Goal: Information Seeking & Learning: Learn about a topic

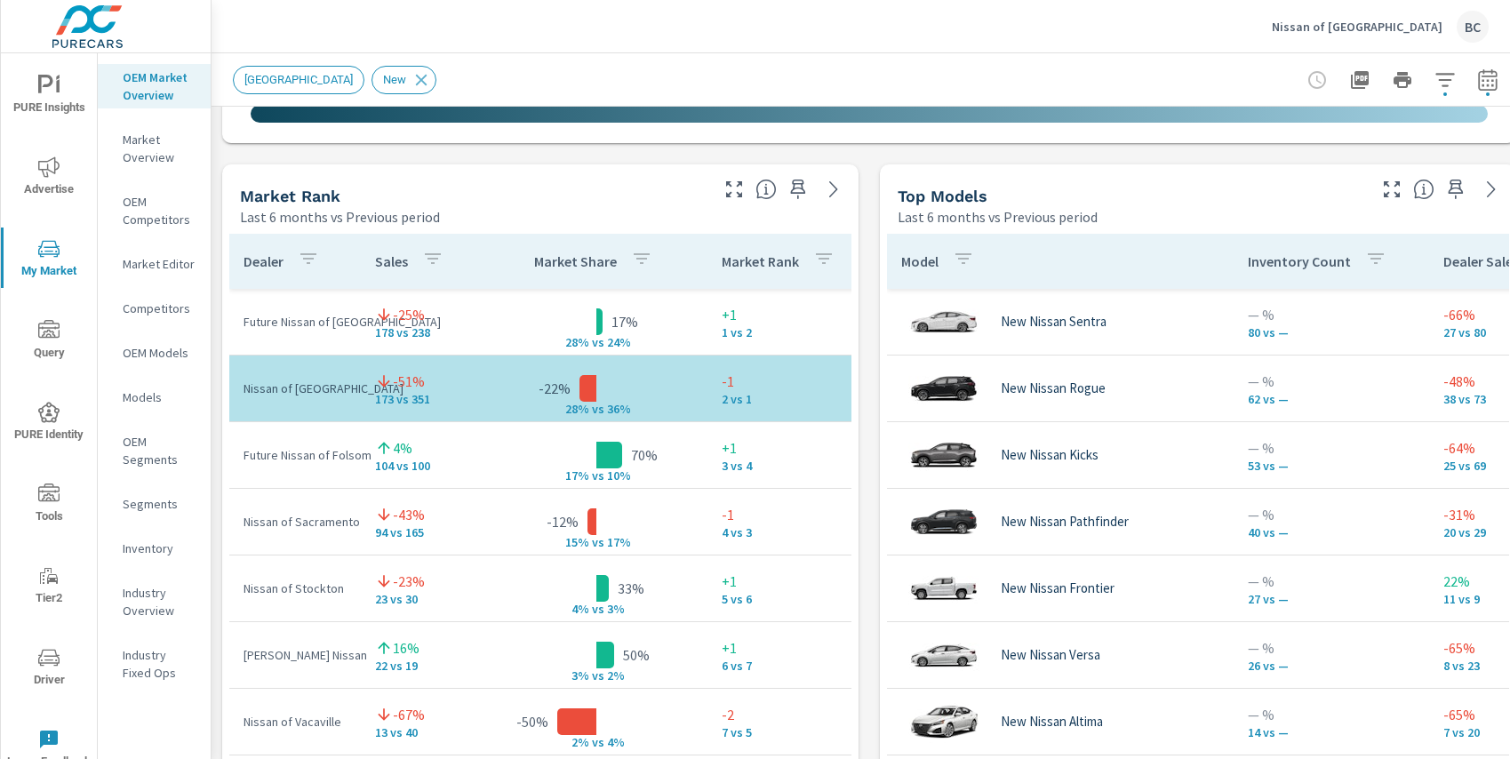
scroll to position [1107, 0]
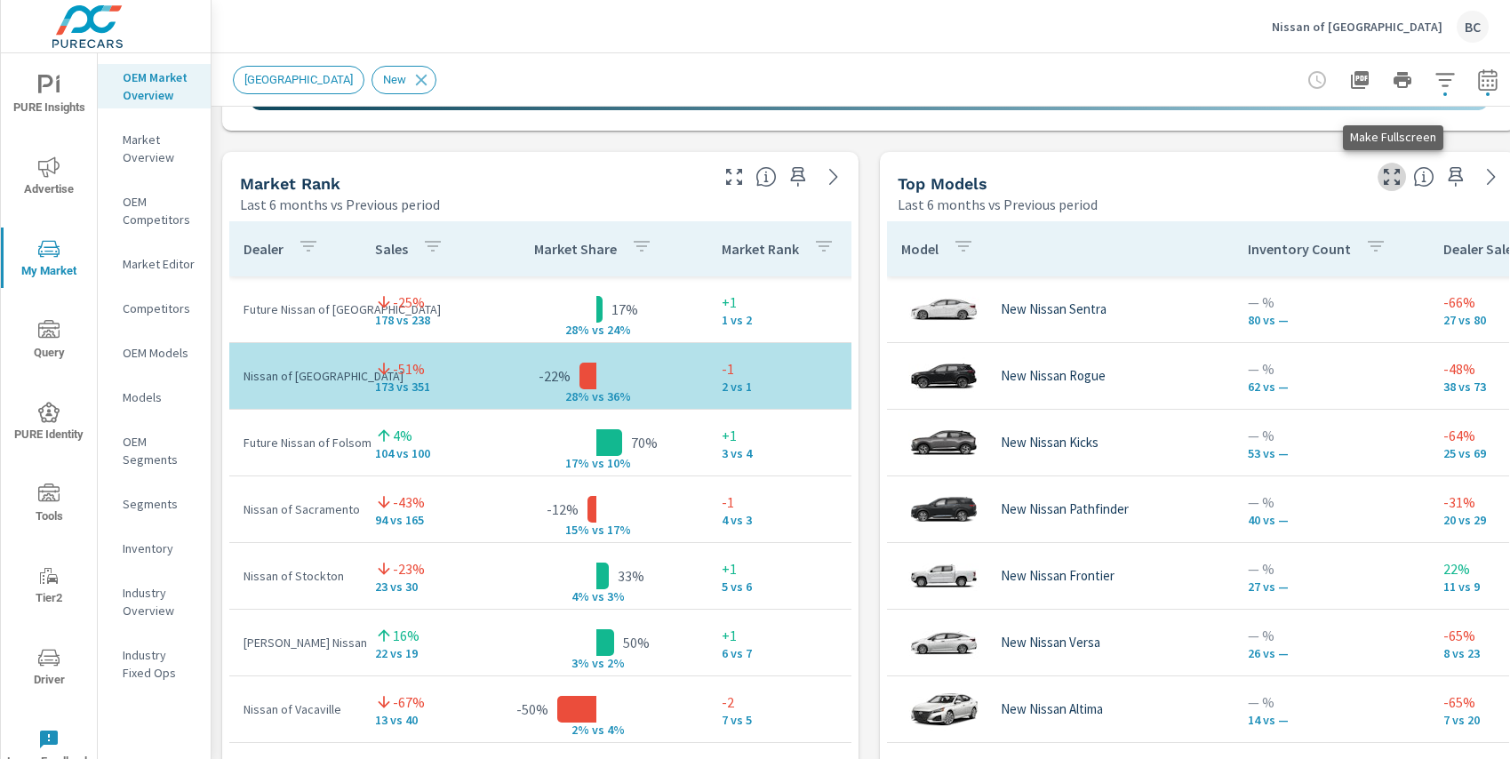
click at [1386, 180] on icon "button" at bounding box center [1391, 176] width 21 height 21
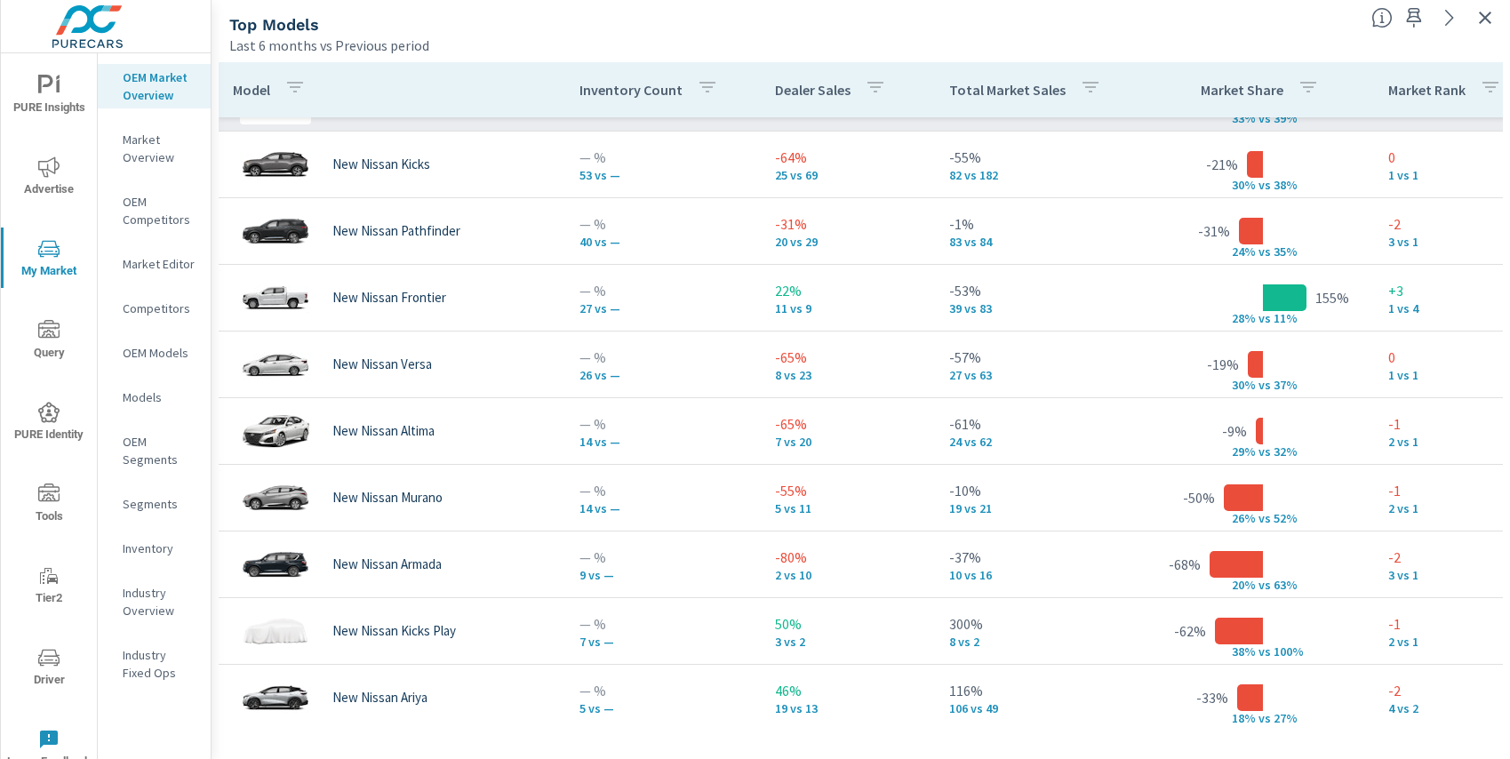
scroll to position [145, 0]
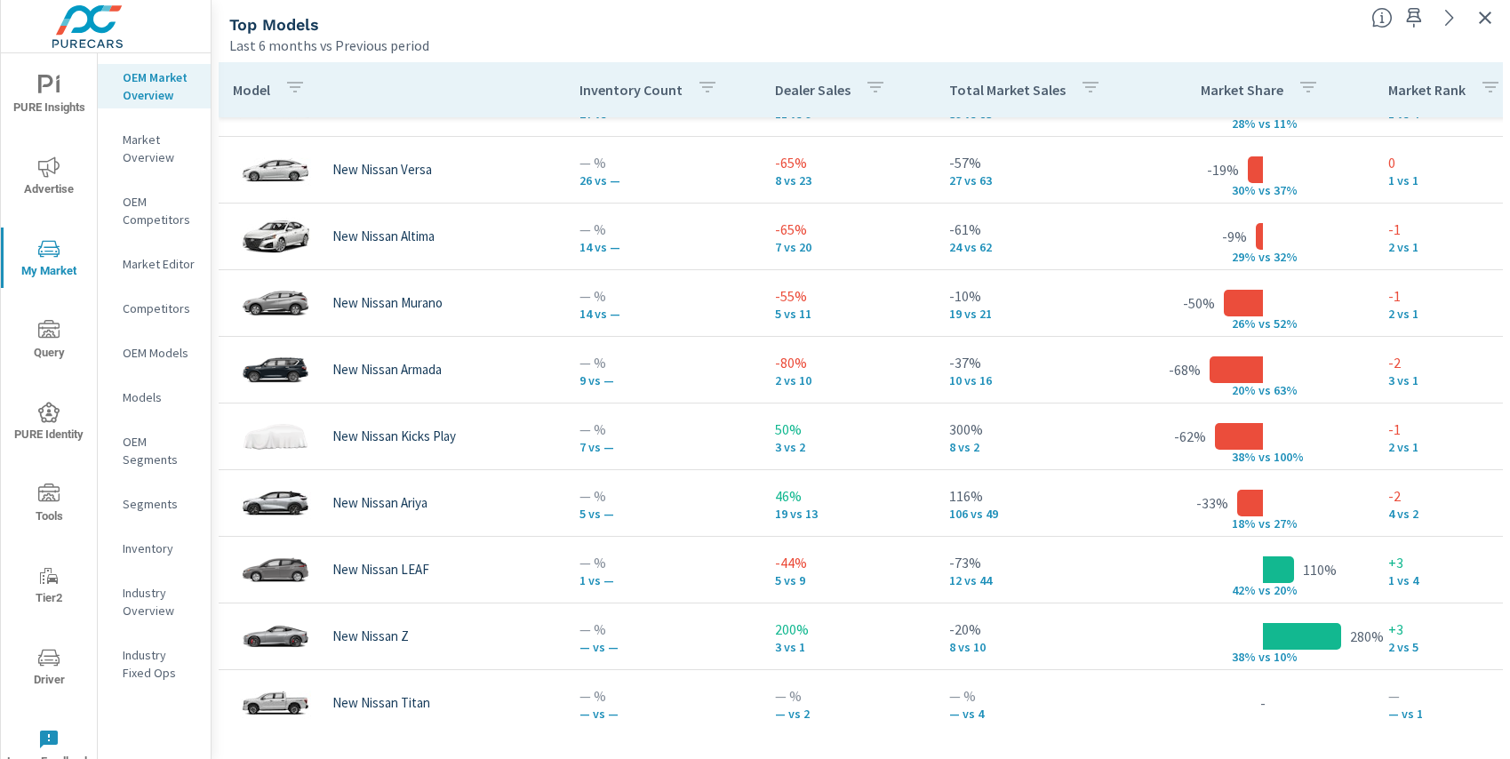
scroll to position [346, 0]
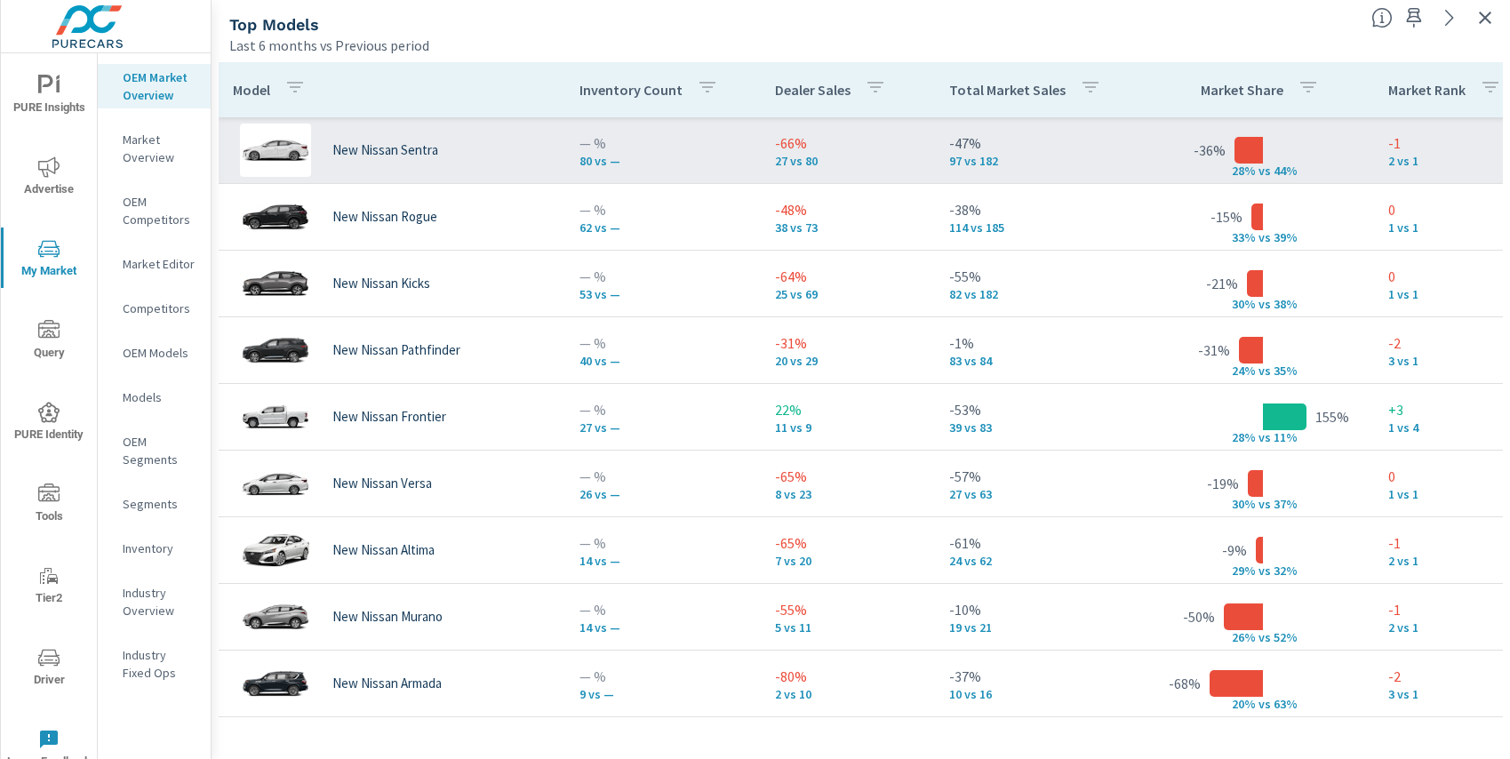
click at [790, 159] on p "27 vs 80" at bounding box center [848, 161] width 146 height 14
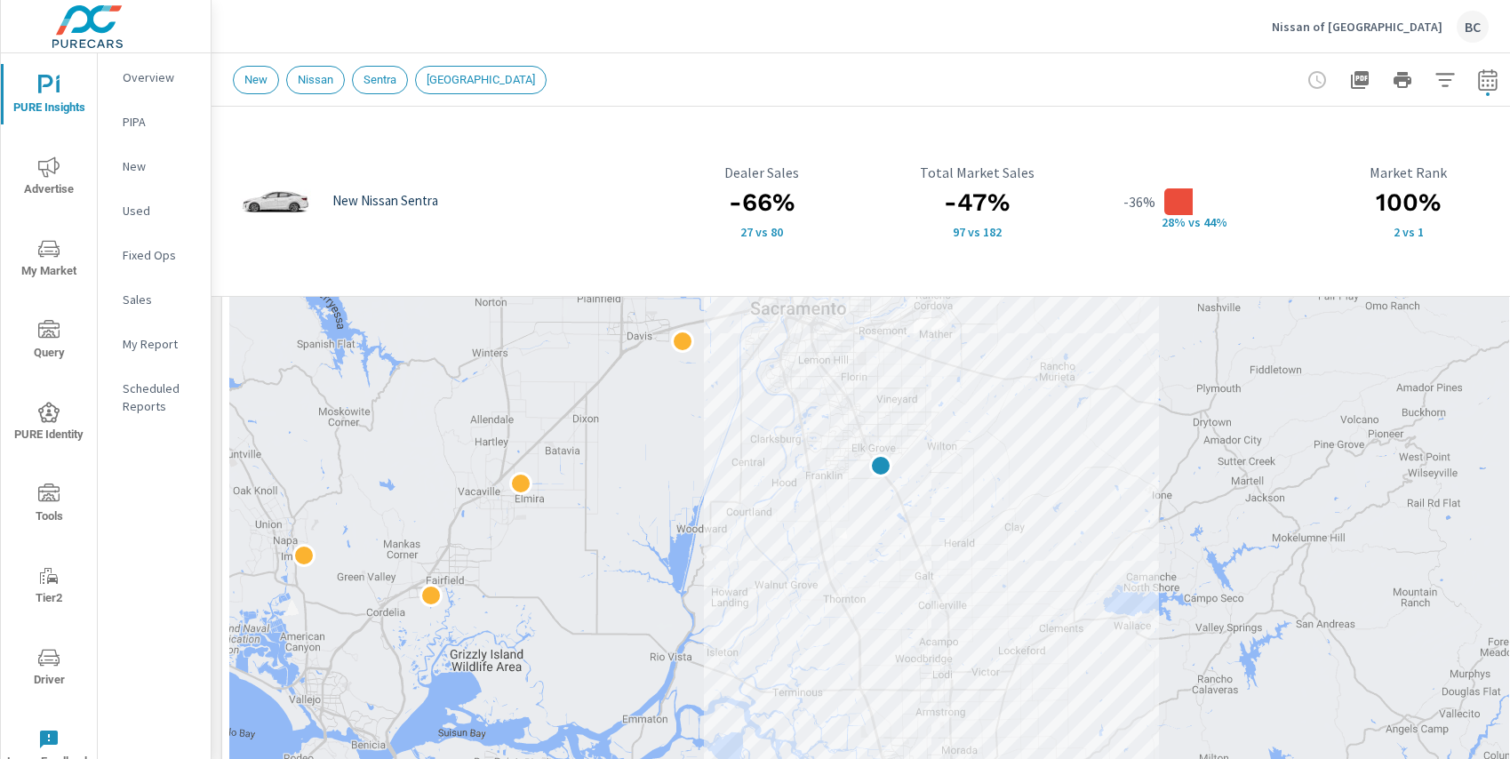
scroll to position [893, 0]
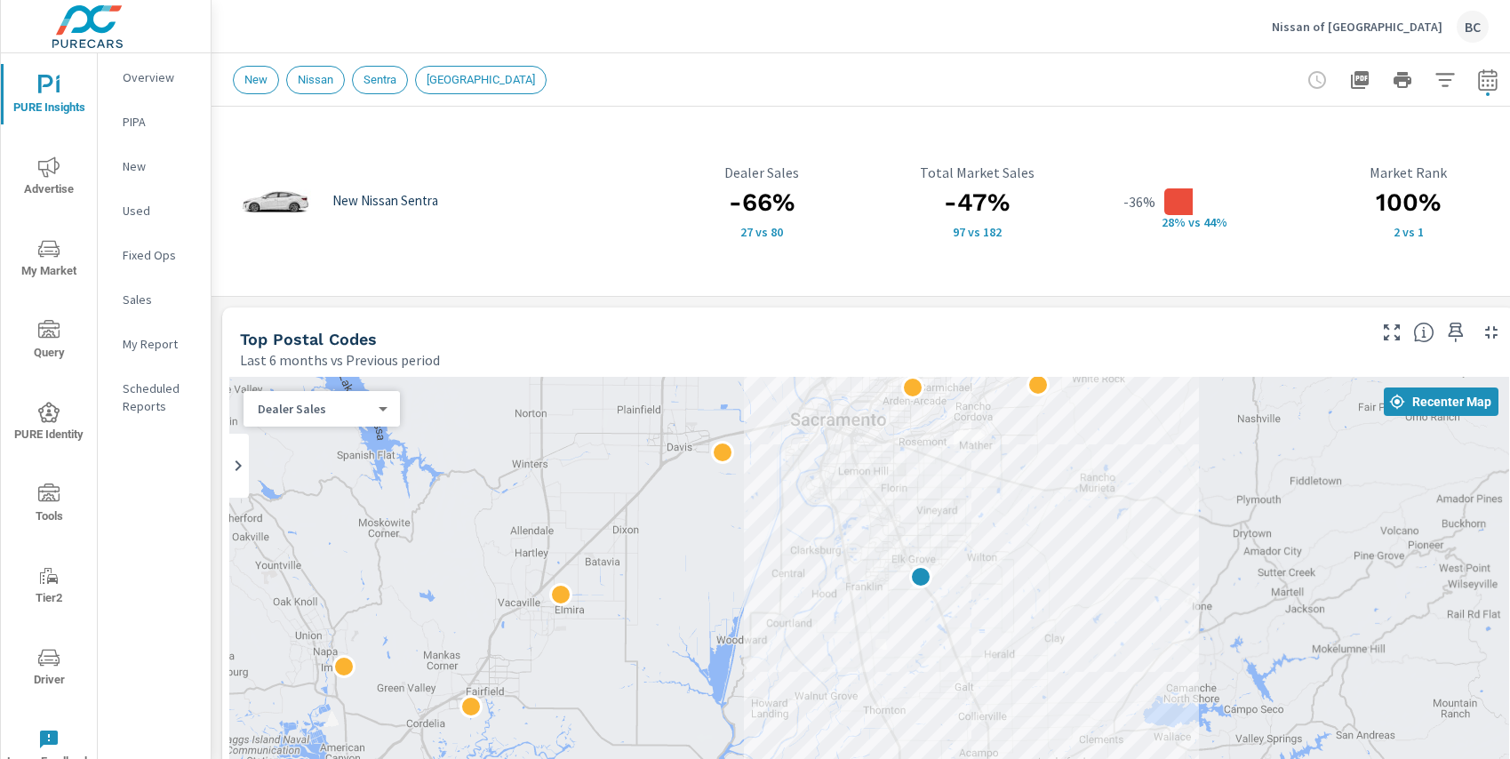
drag, startPoint x: 1122, startPoint y: 511, endPoint x: 1057, endPoint y: 539, distance: 71.3
click at [142, 305] on p "Sales" at bounding box center [160, 300] width 74 height 18
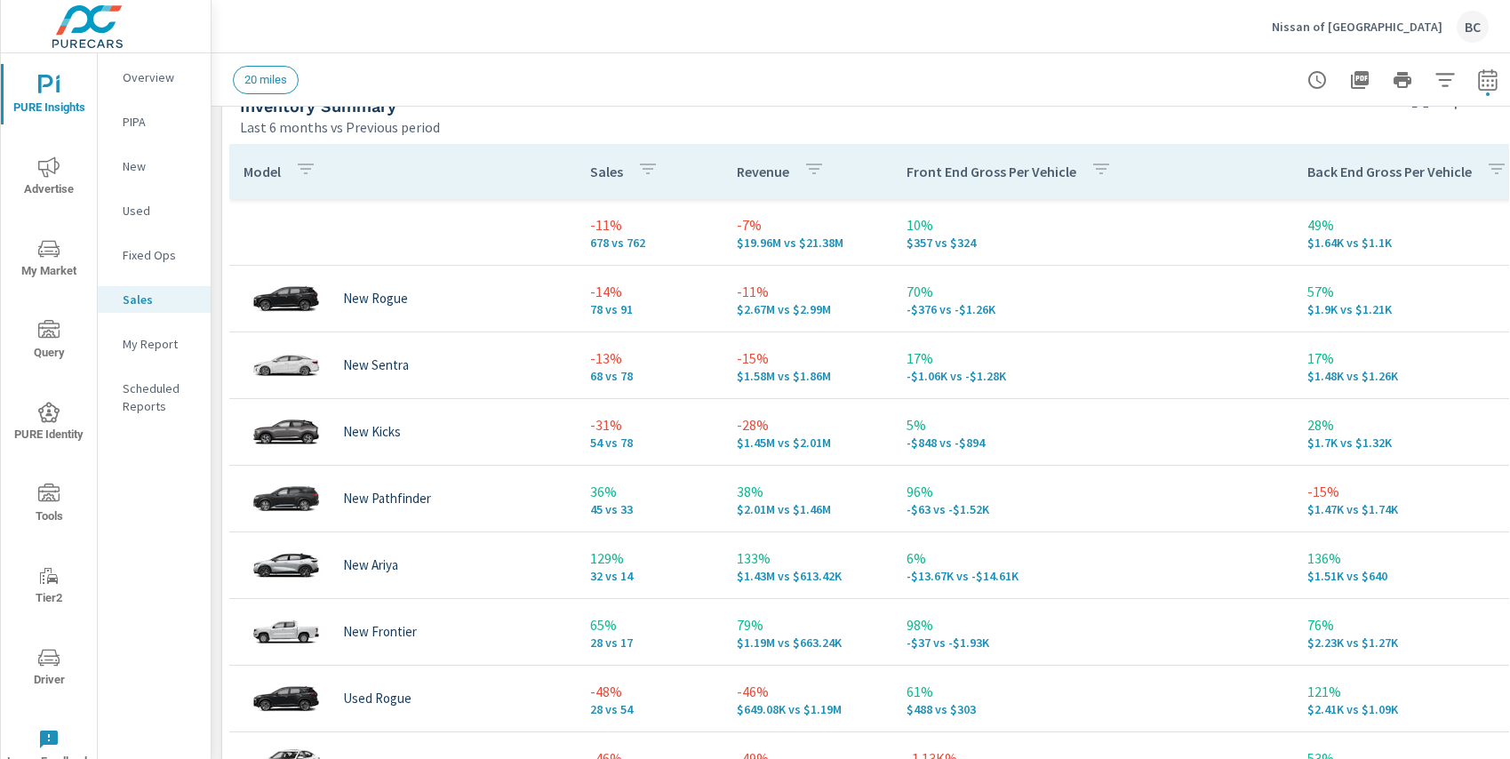
scroll to position [790, 0]
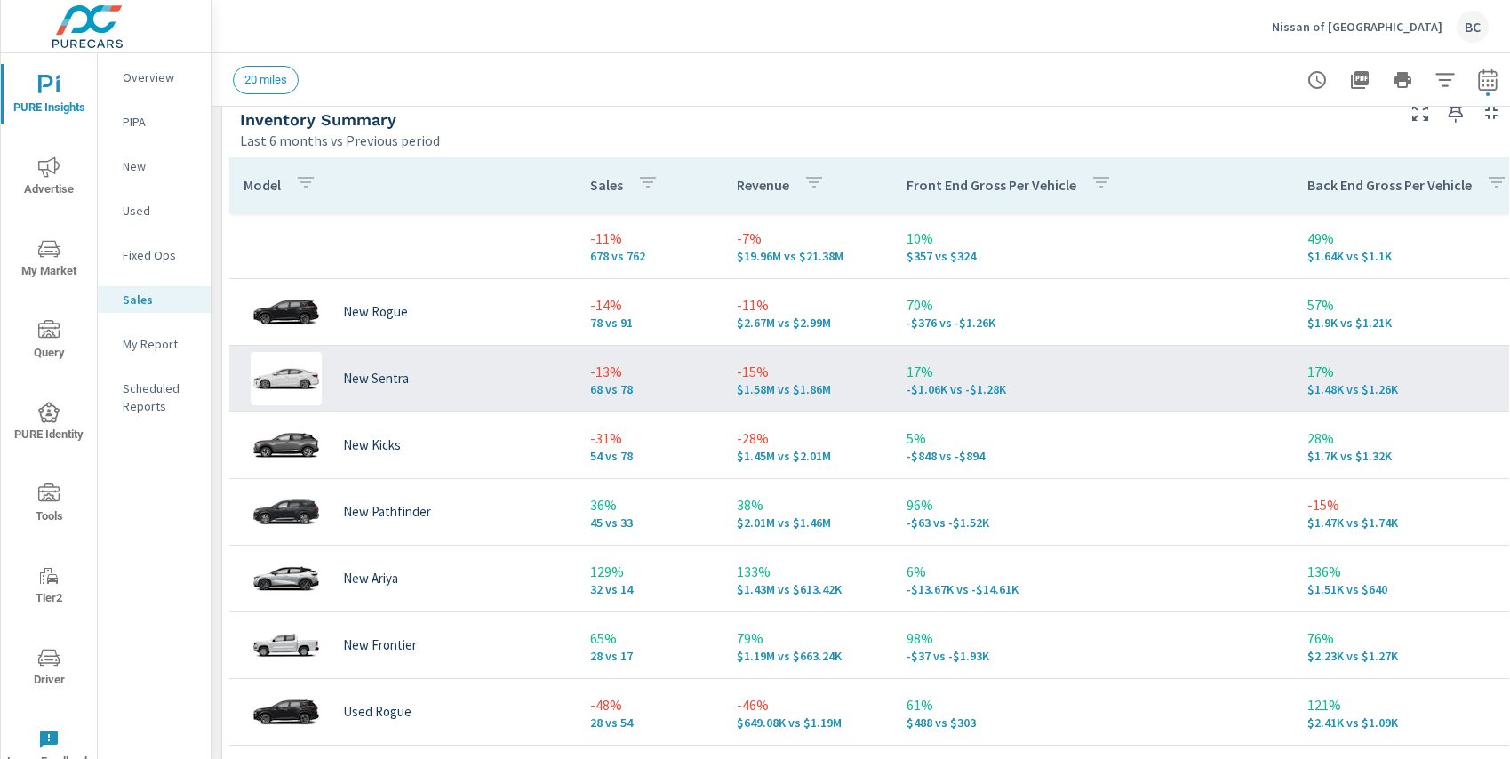
click at [600, 384] on p "68 vs 78" at bounding box center [649, 389] width 118 height 14
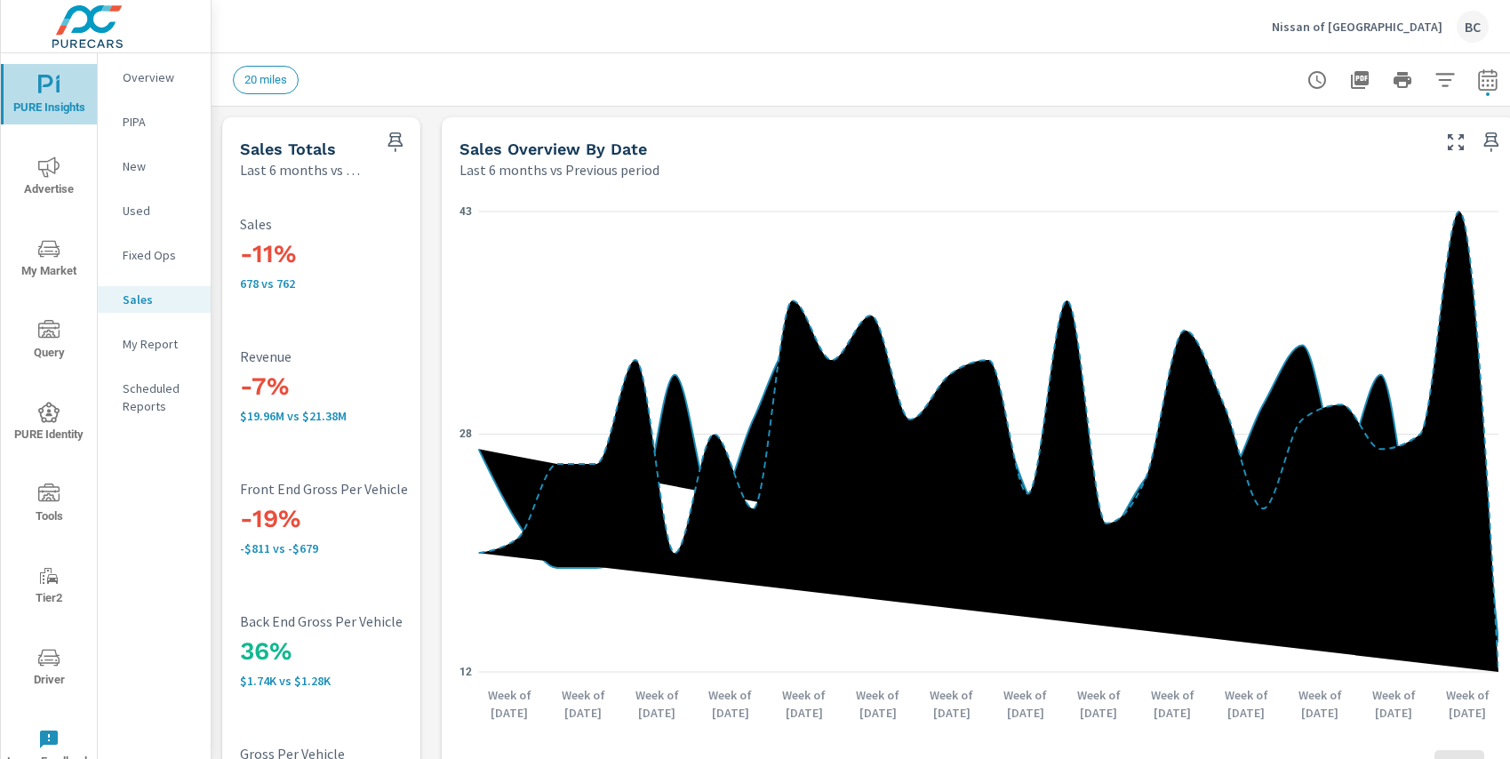
click at [48, 85] on icon "nav menu" at bounding box center [45, 84] width 15 height 19
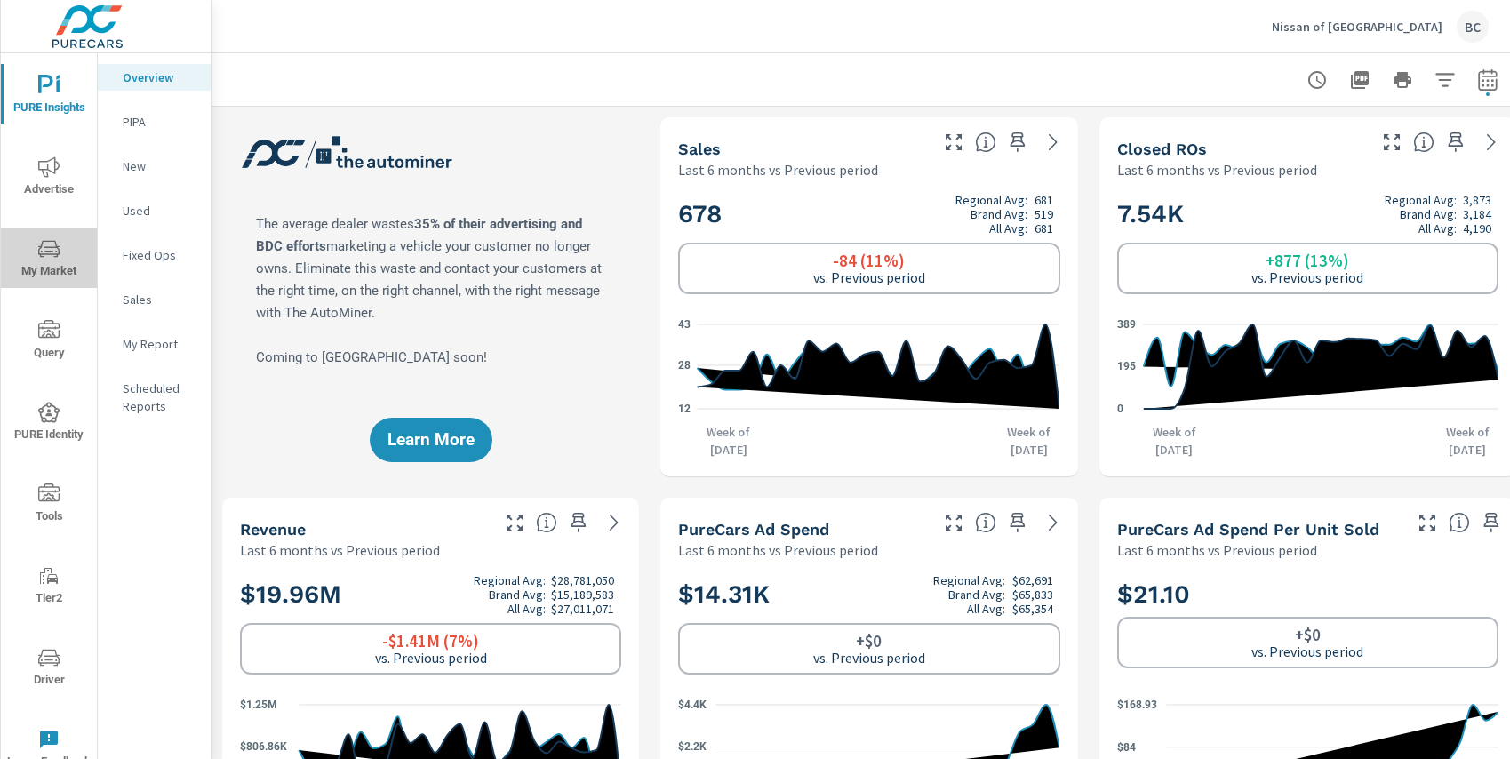
click at [50, 254] on icon "nav menu" at bounding box center [48, 248] width 21 height 21
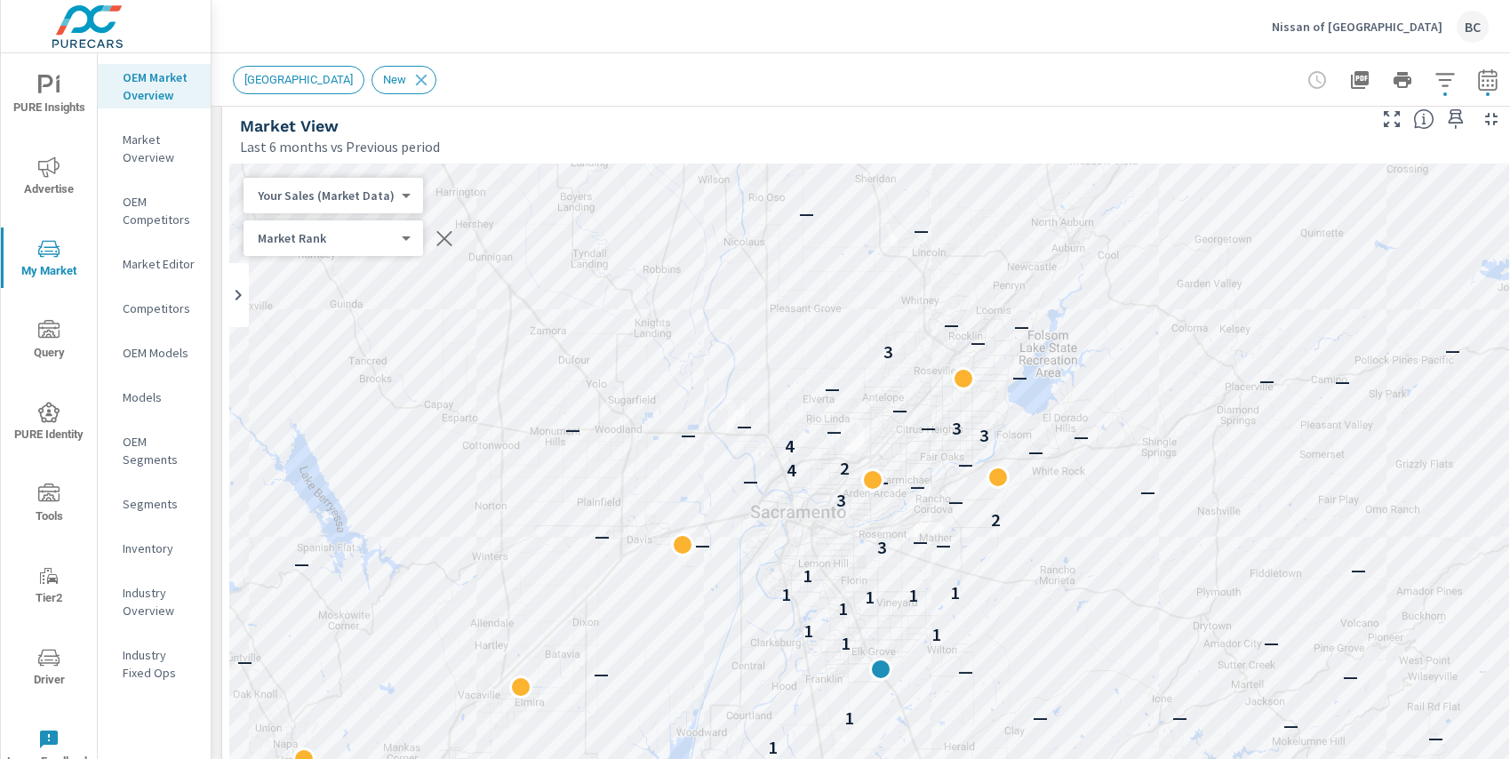
scroll to position [12, 0]
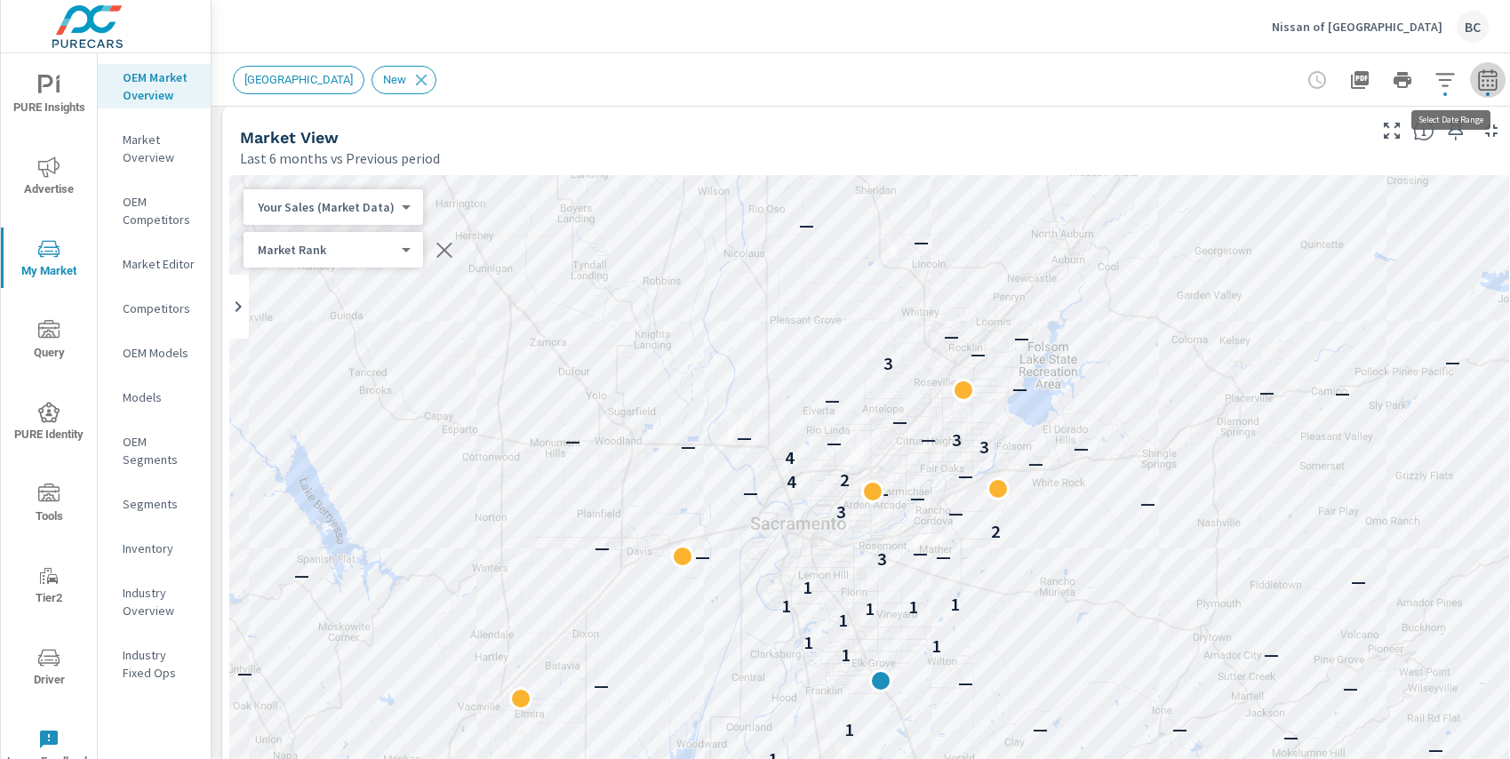
click at [1489, 82] on icon "button" at bounding box center [1487, 79] width 21 height 21
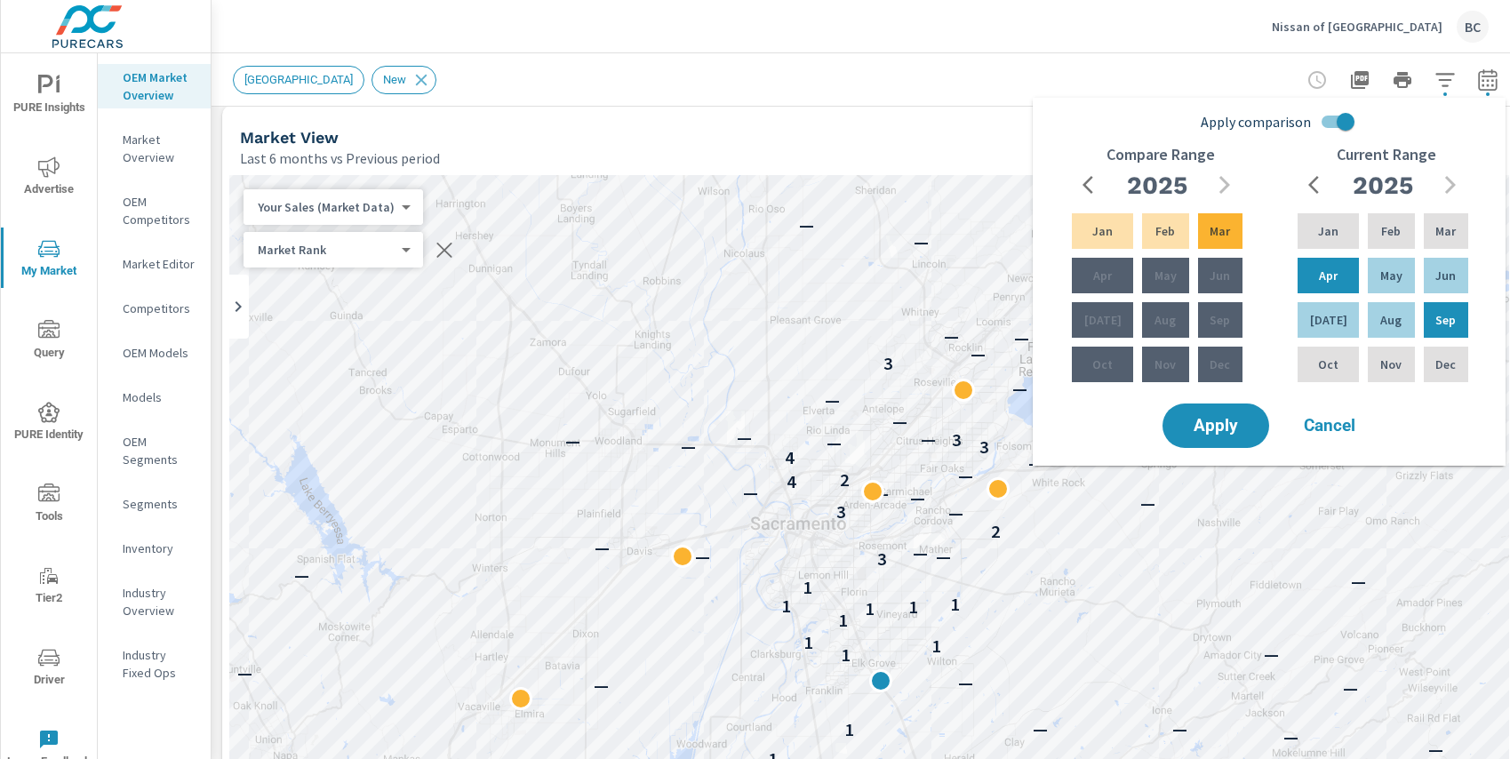
click at [1352, 120] on input "Apply comparison" at bounding box center [1345, 122] width 101 height 34
checkbox input "false"
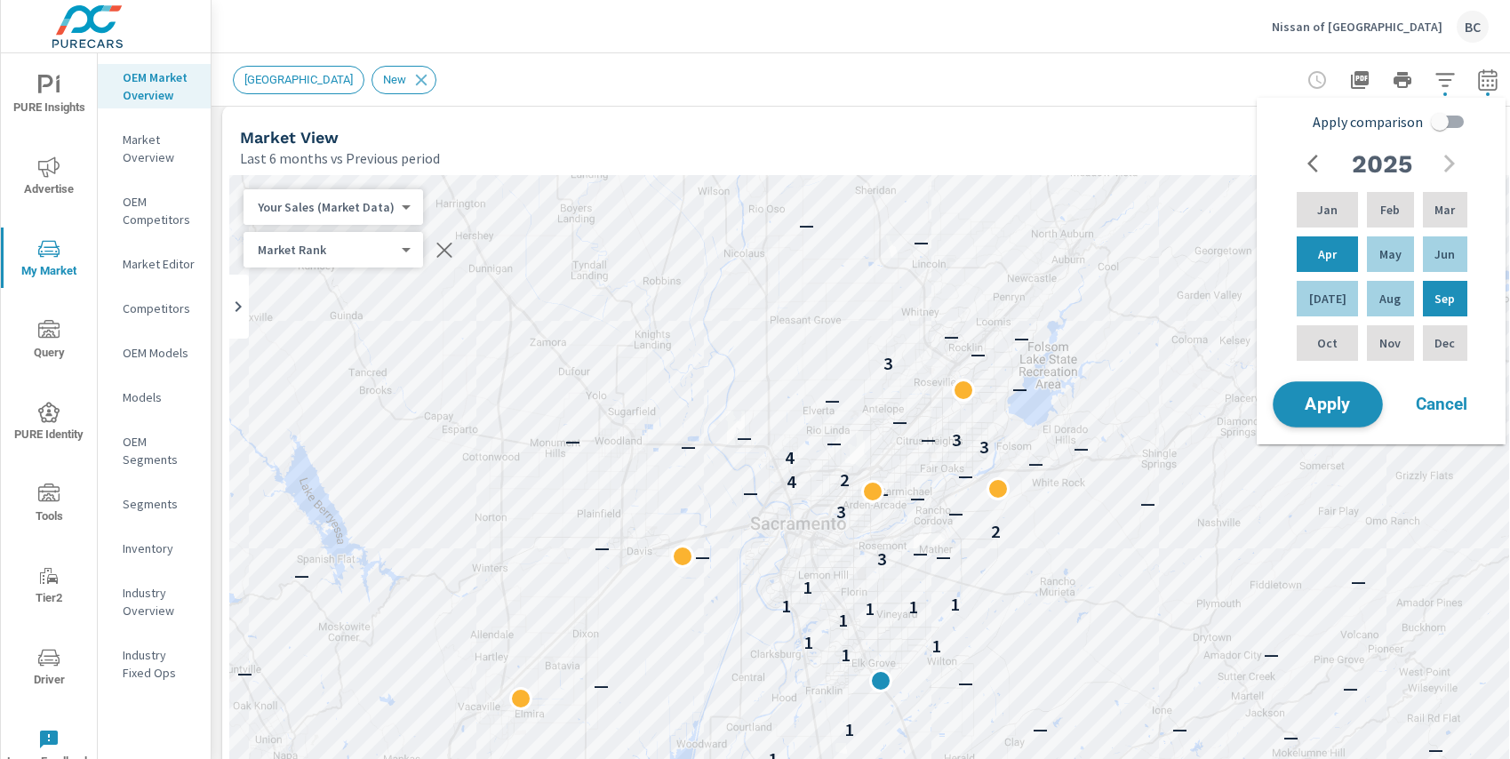
click at [1335, 403] on span "Apply" at bounding box center [1327, 404] width 73 height 17
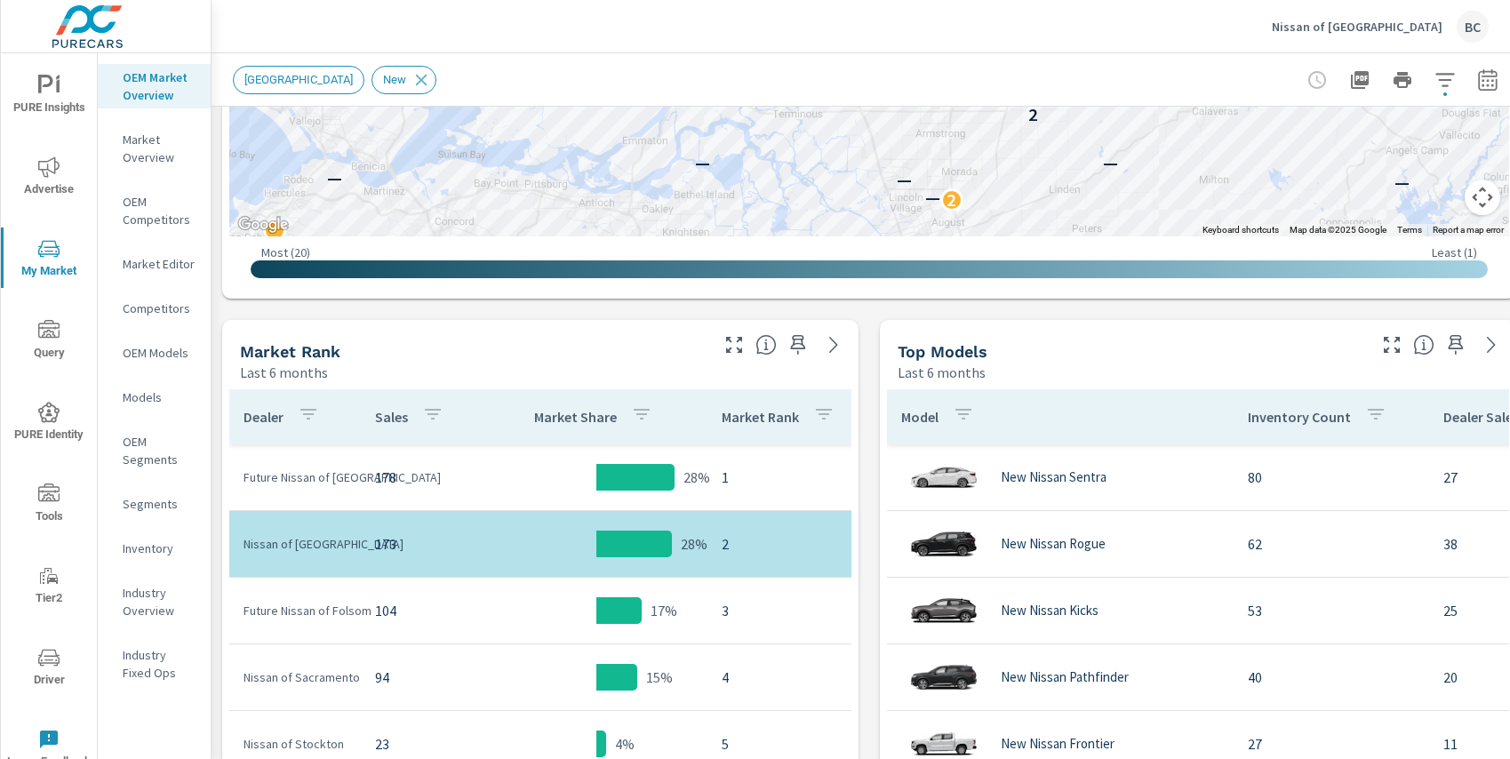
scroll to position [795, 0]
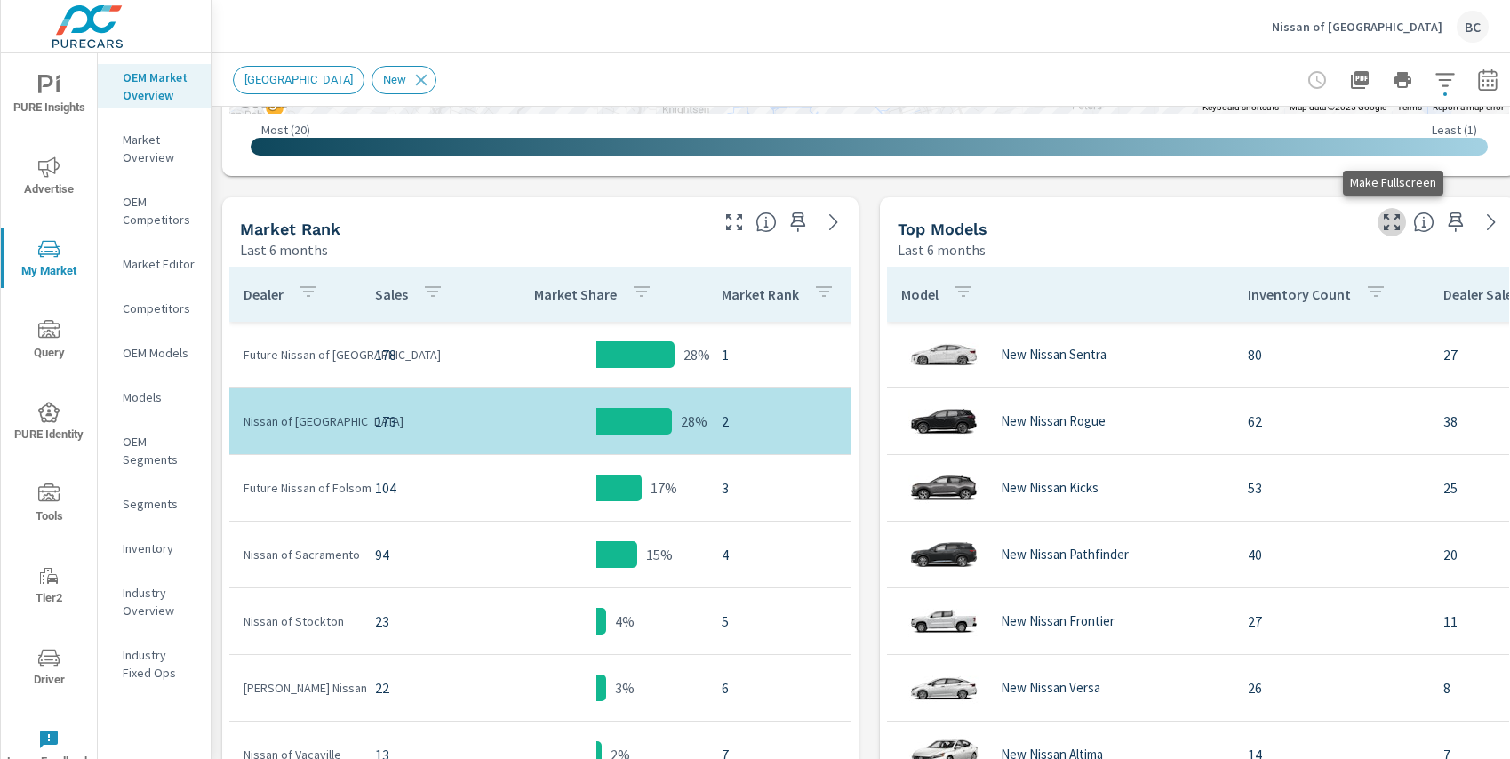
click at [1388, 224] on icon "button" at bounding box center [1391, 222] width 21 height 21
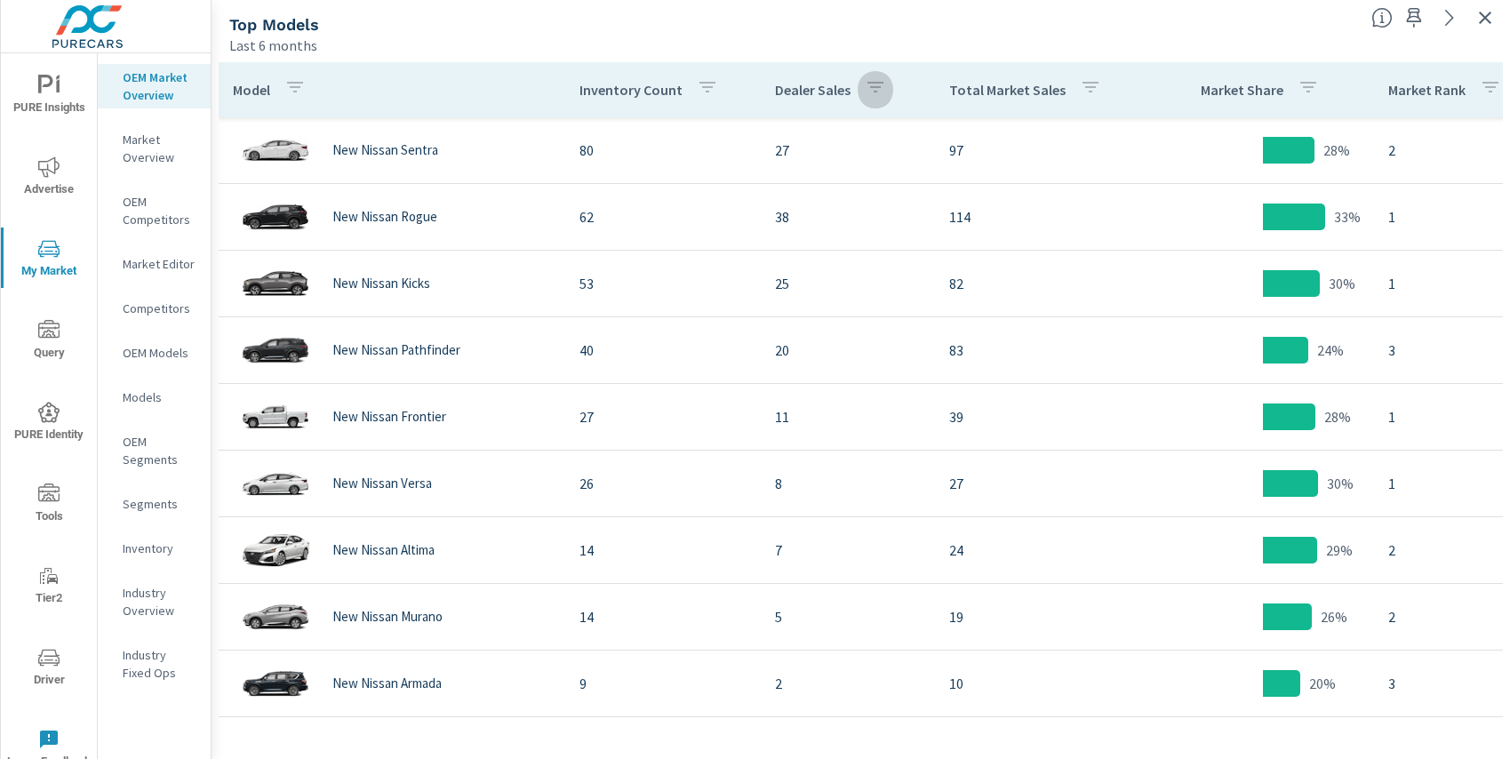
click at [873, 84] on icon "button" at bounding box center [875, 86] width 21 height 21
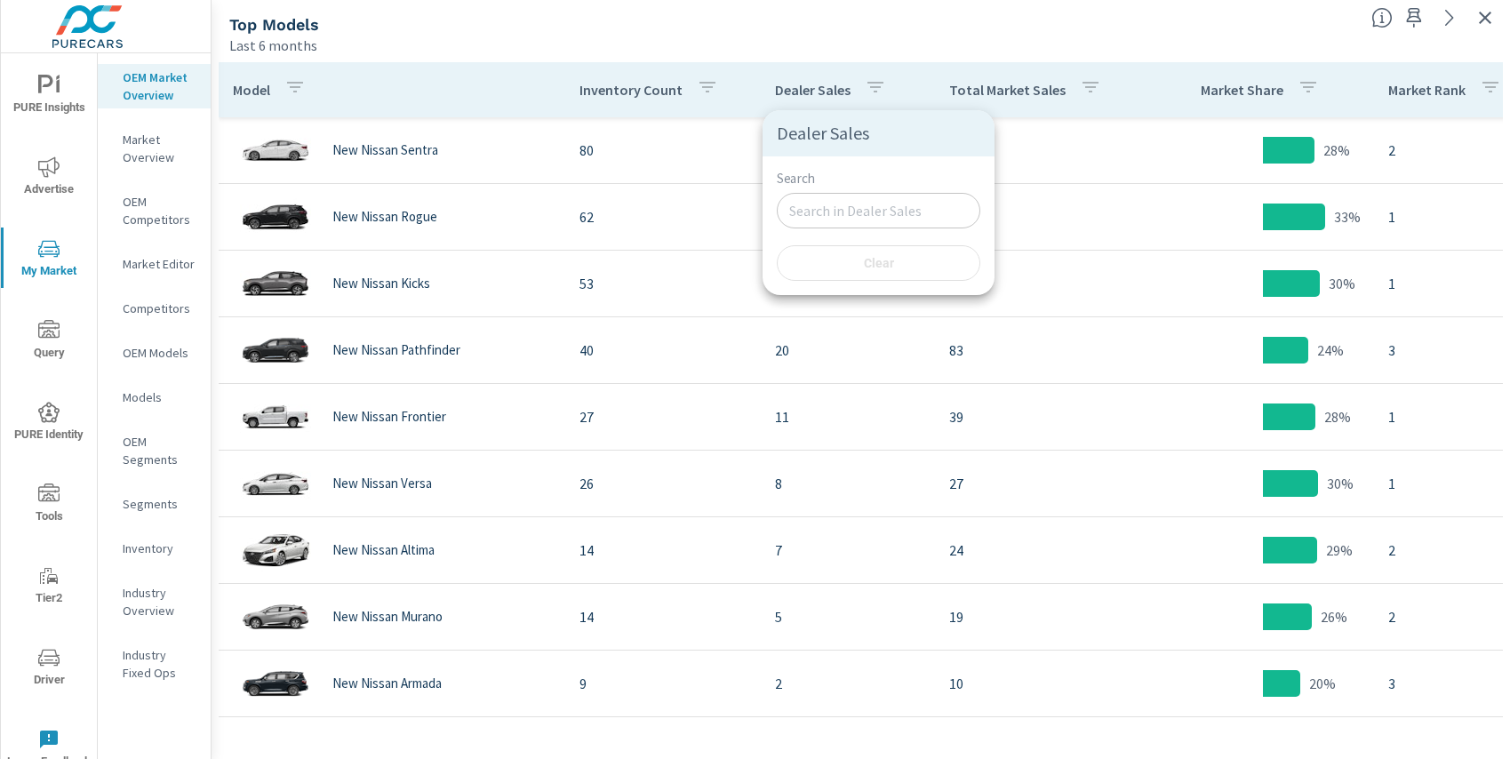
click at [873, 84] on div at bounding box center [755, 379] width 1510 height 759
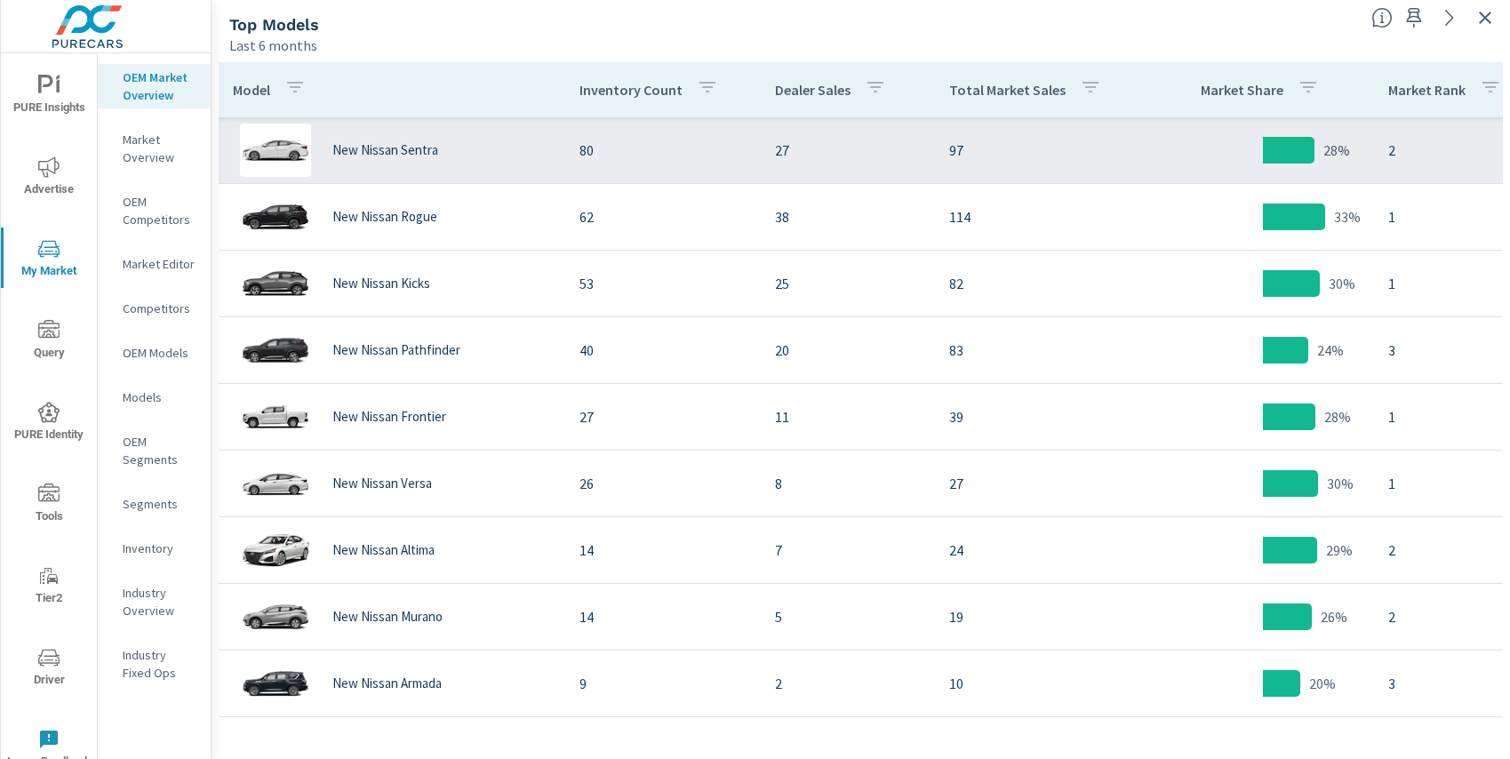
click at [784, 152] on p "27" at bounding box center [848, 150] width 146 height 21
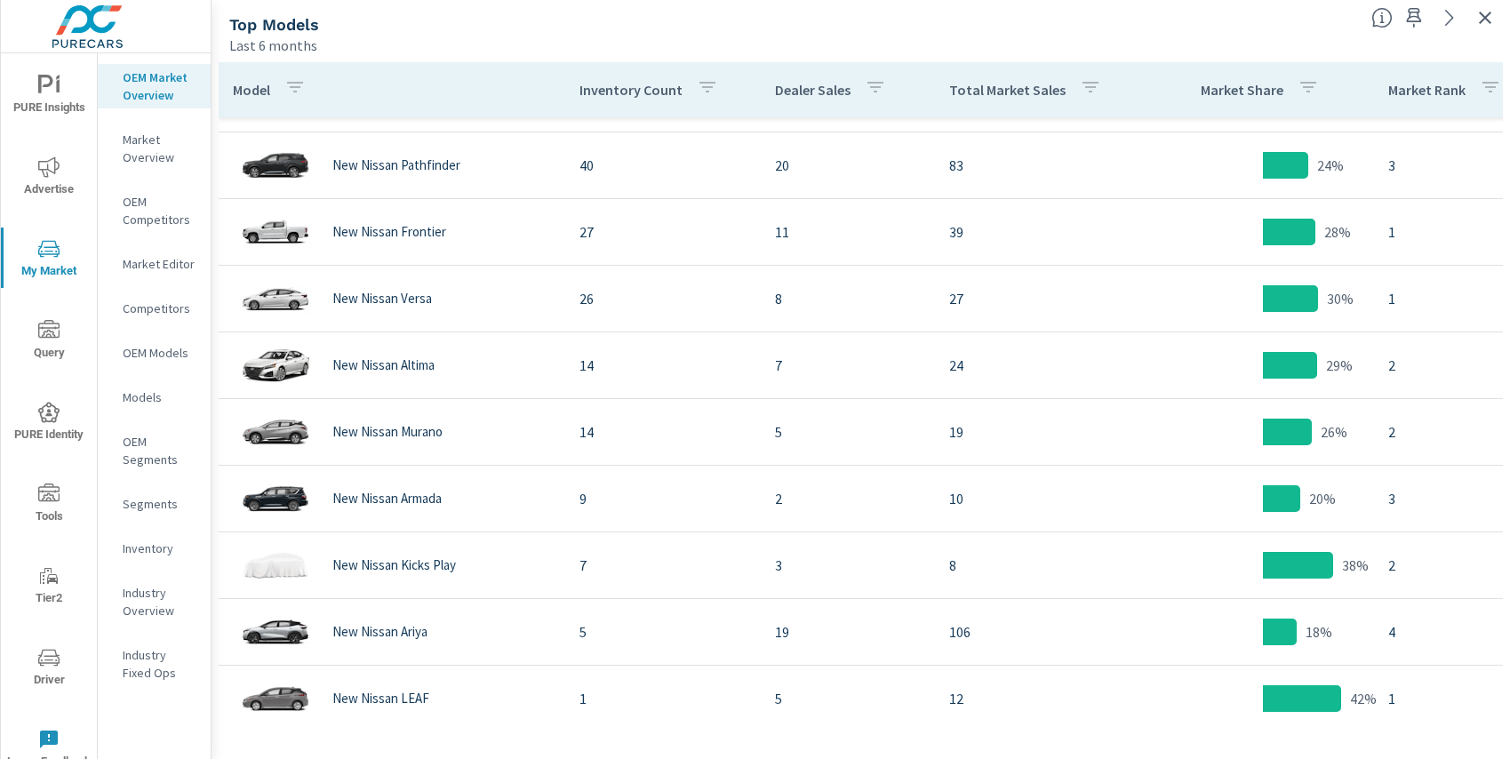
scroll to position [99, 0]
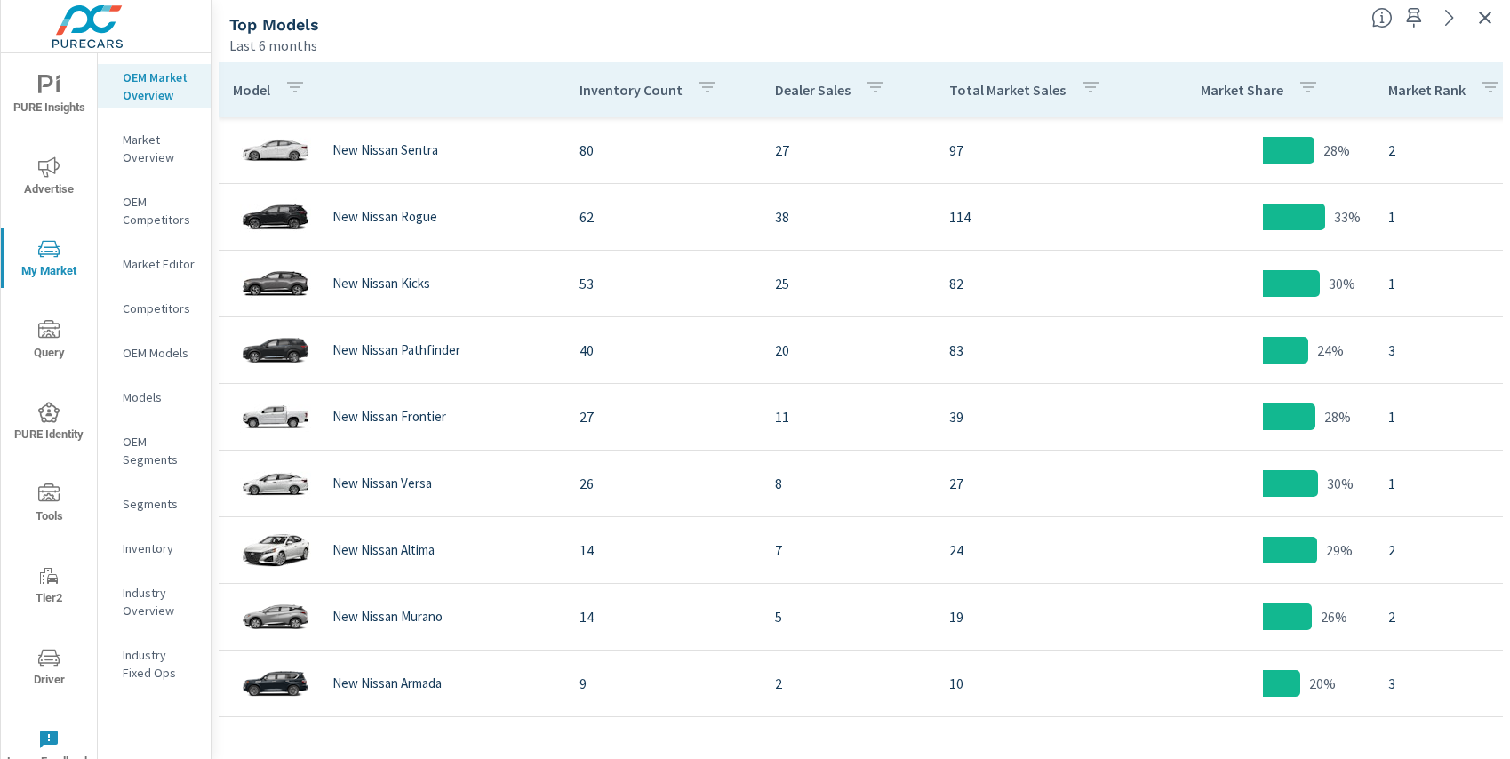
click at [1091, 89] on icon "button" at bounding box center [1090, 86] width 21 height 21
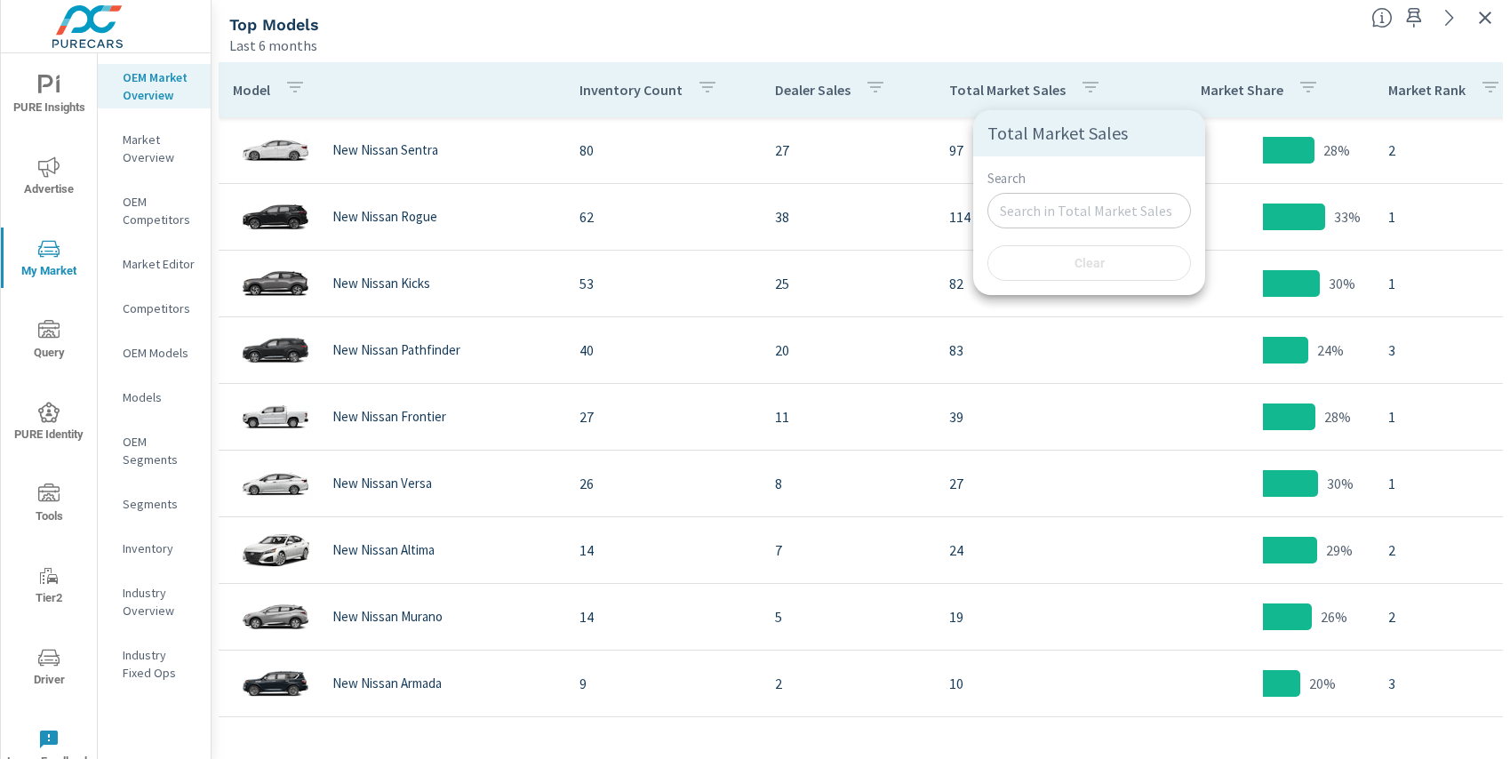
click at [1091, 89] on div at bounding box center [755, 379] width 1510 height 759
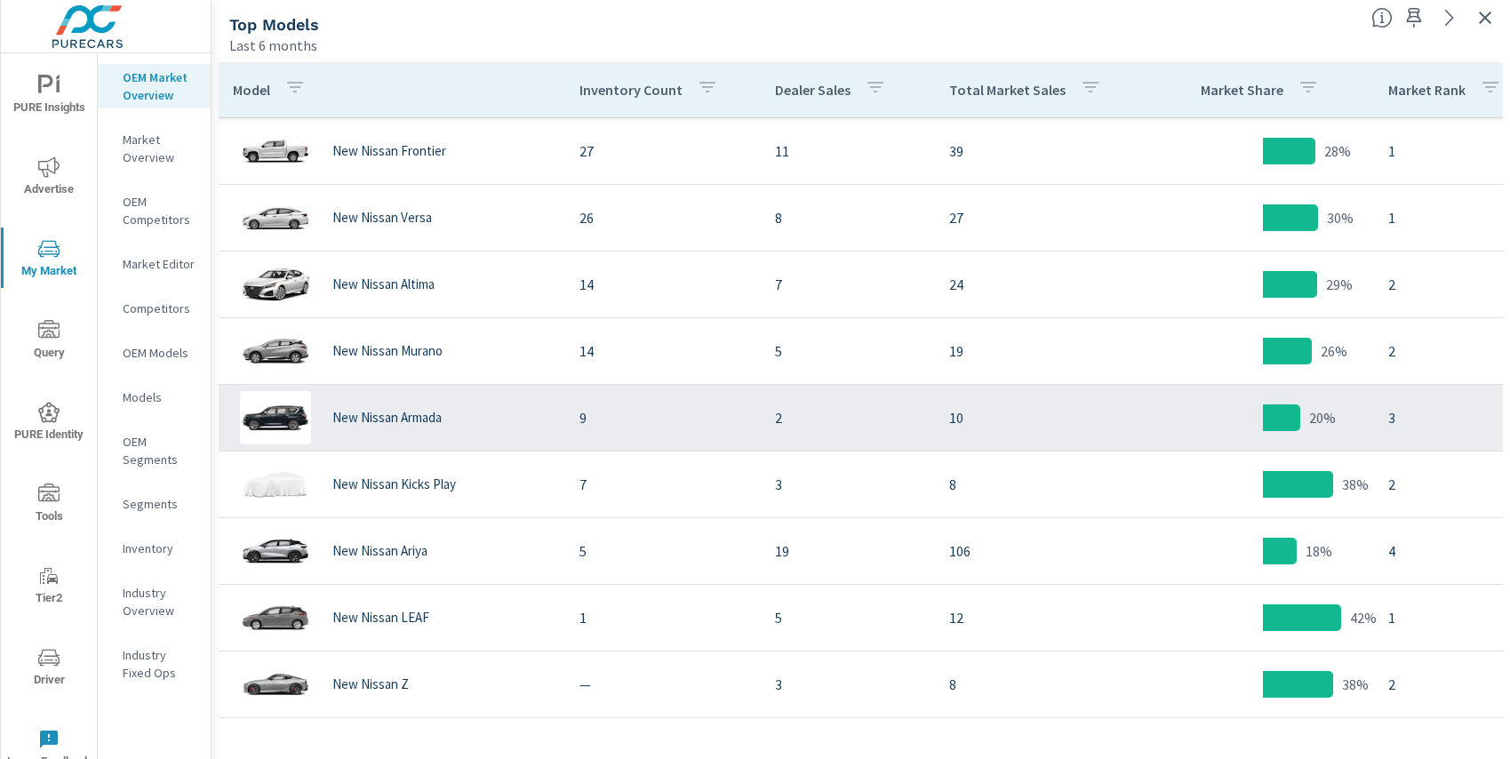
scroll to position [244, 0]
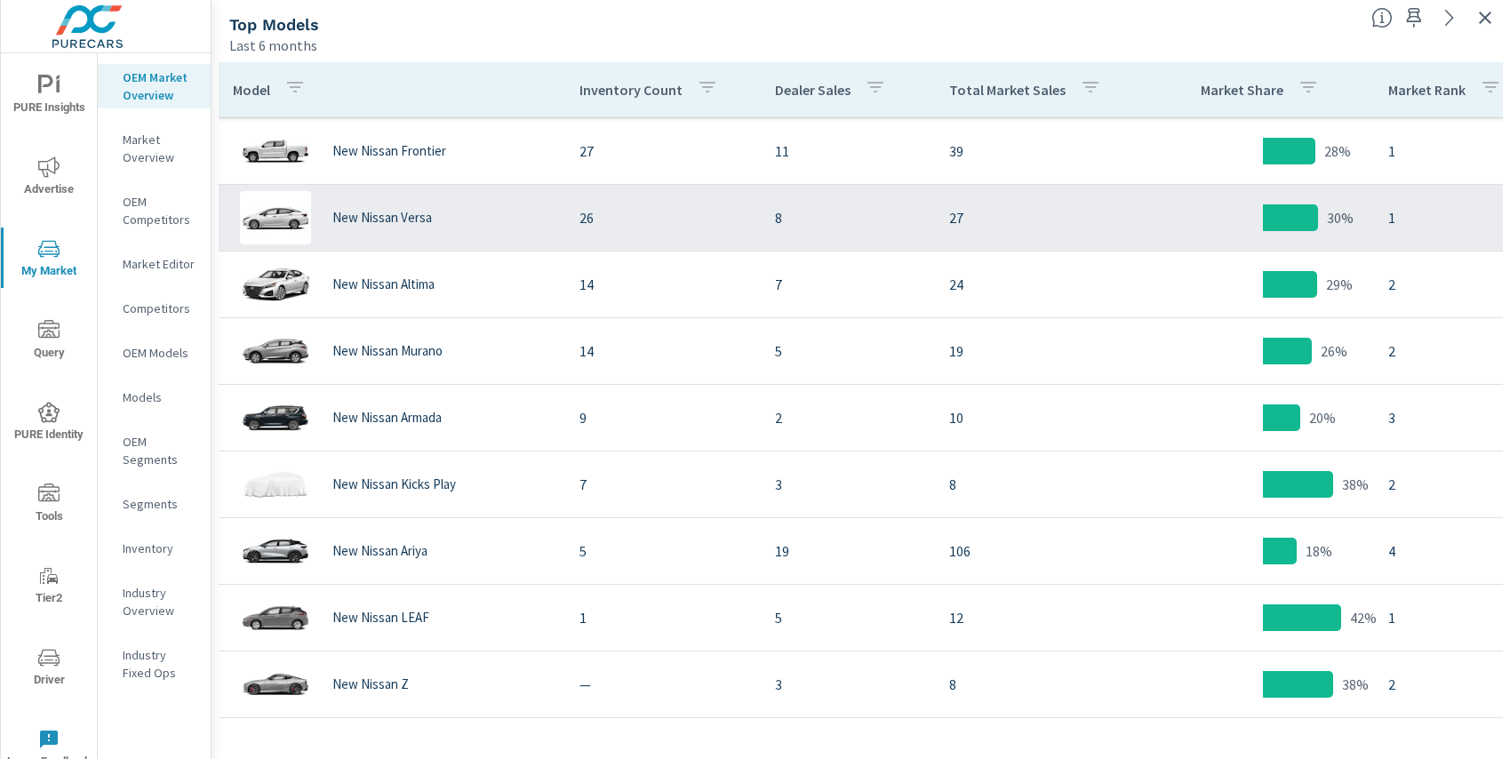
scroll to position [279, 0]
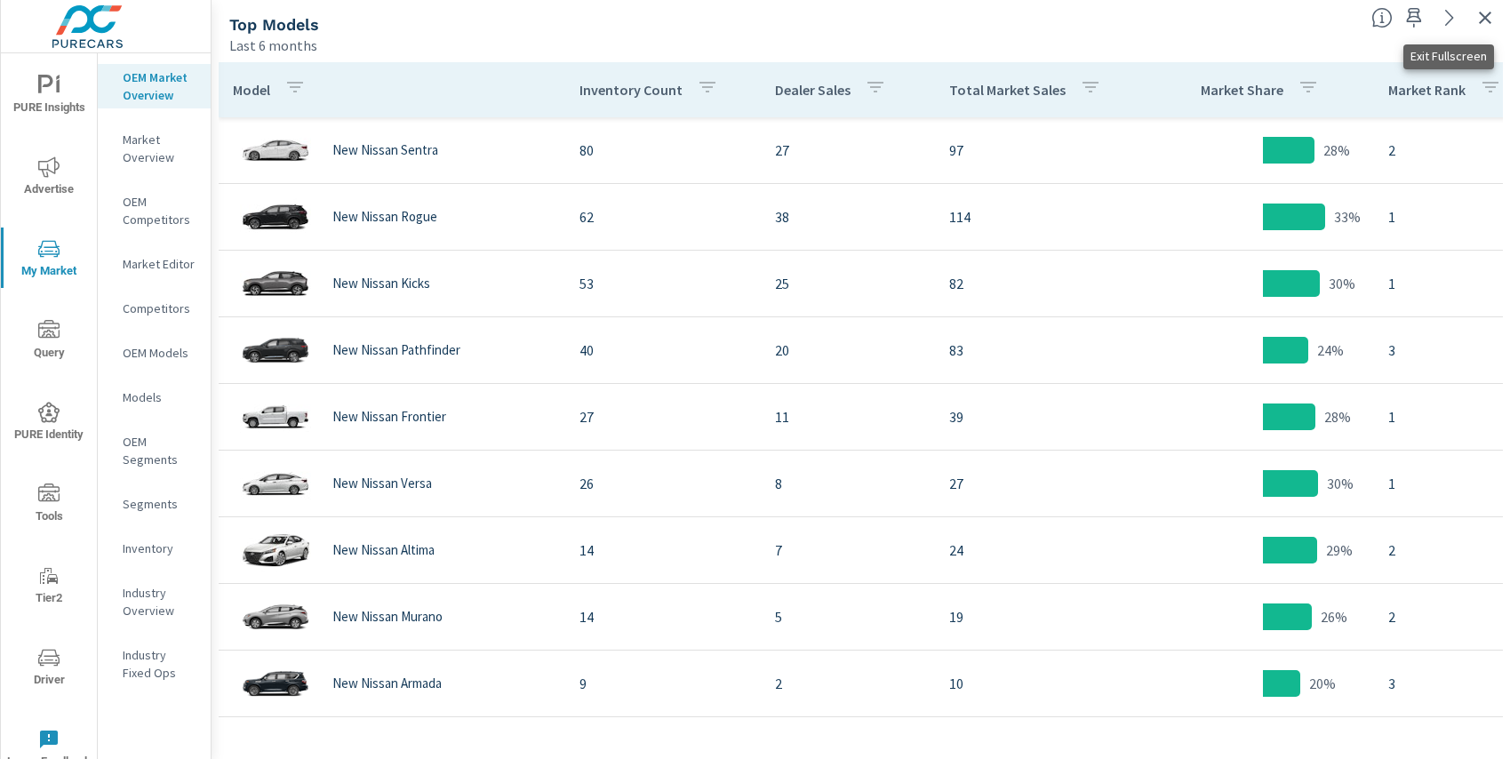
click at [1480, 19] on icon "button" at bounding box center [1484, 17] width 21 height 21
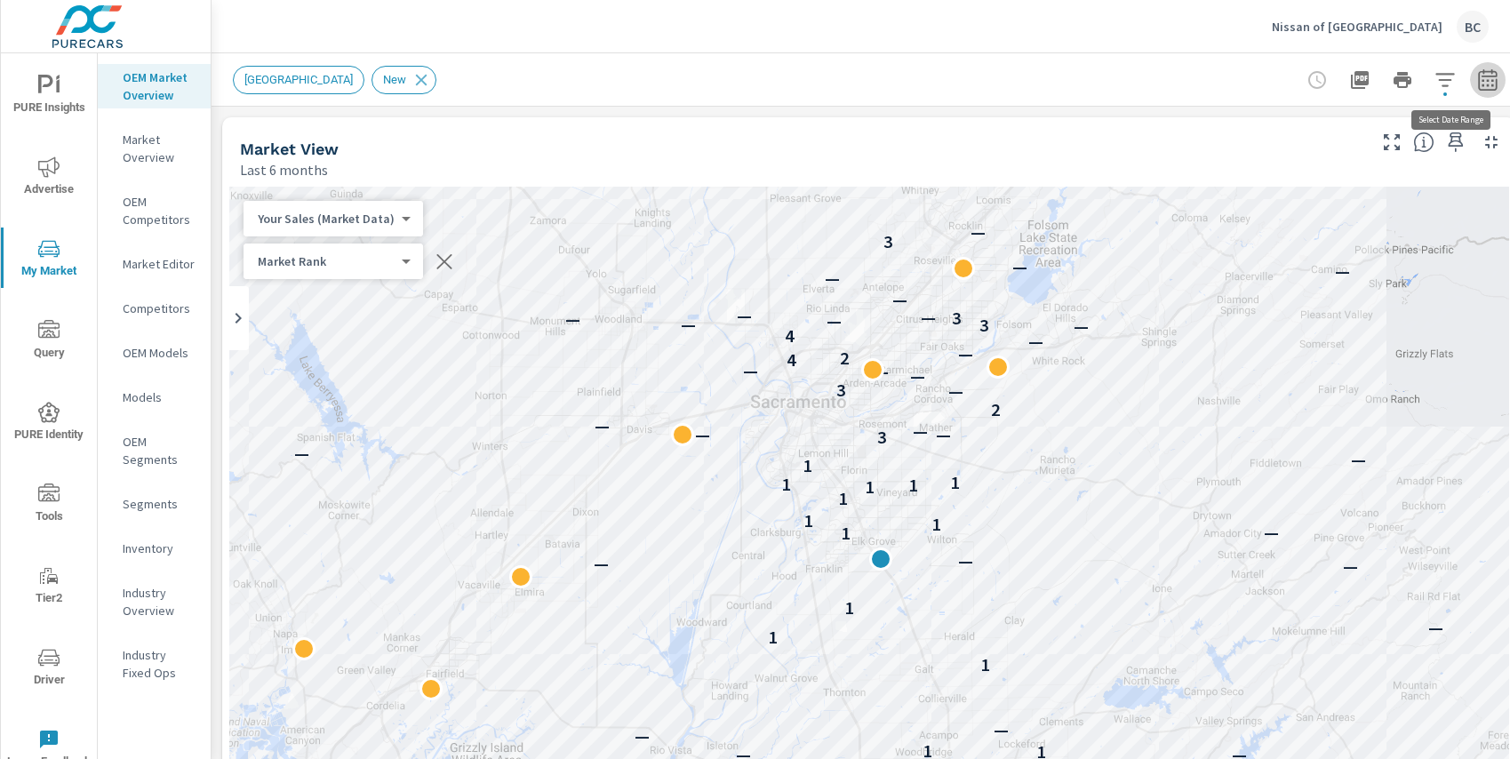
click at [1484, 79] on icon "button" at bounding box center [1487, 79] width 21 height 21
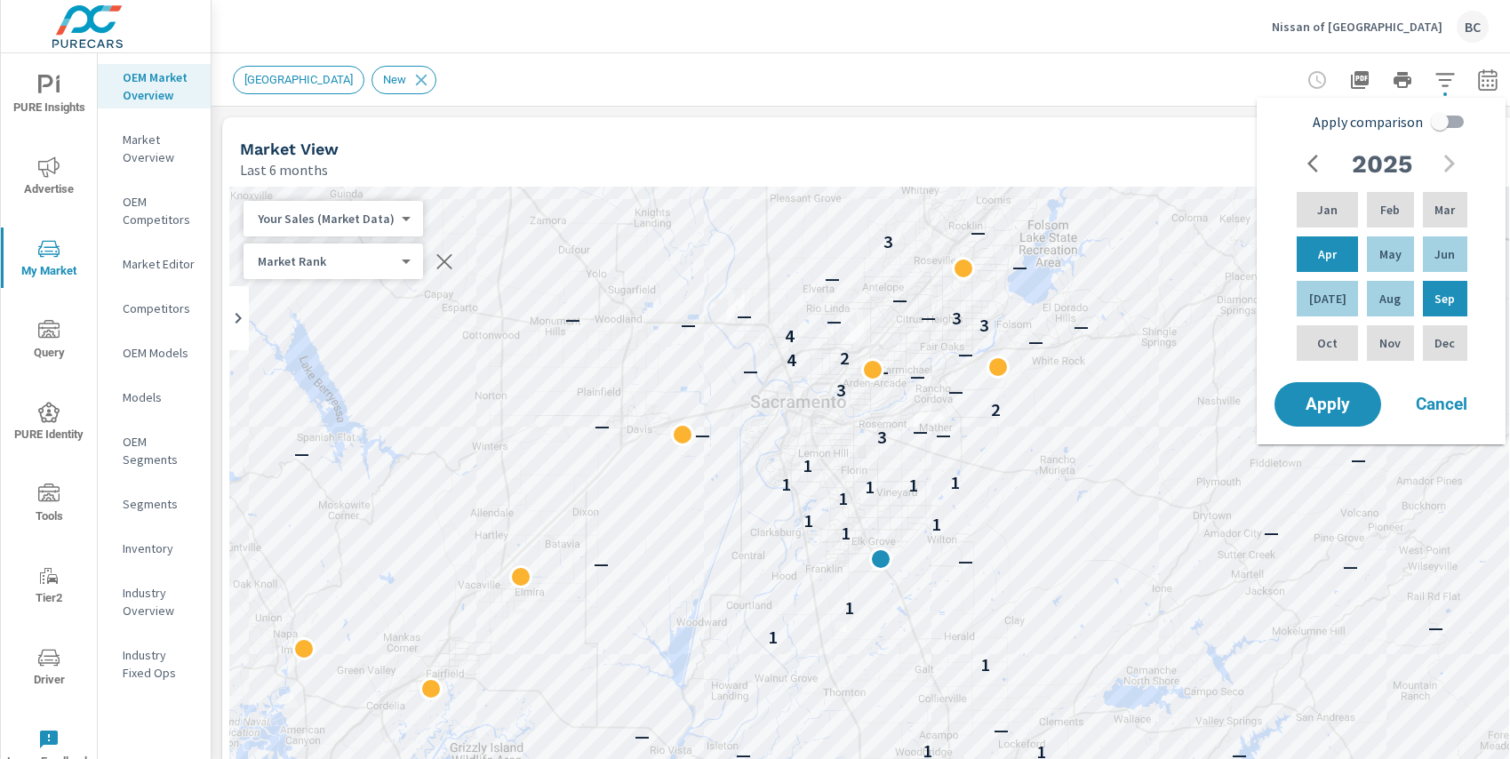
click at [1448, 75] on icon "button" at bounding box center [1444, 79] width 21 height 21
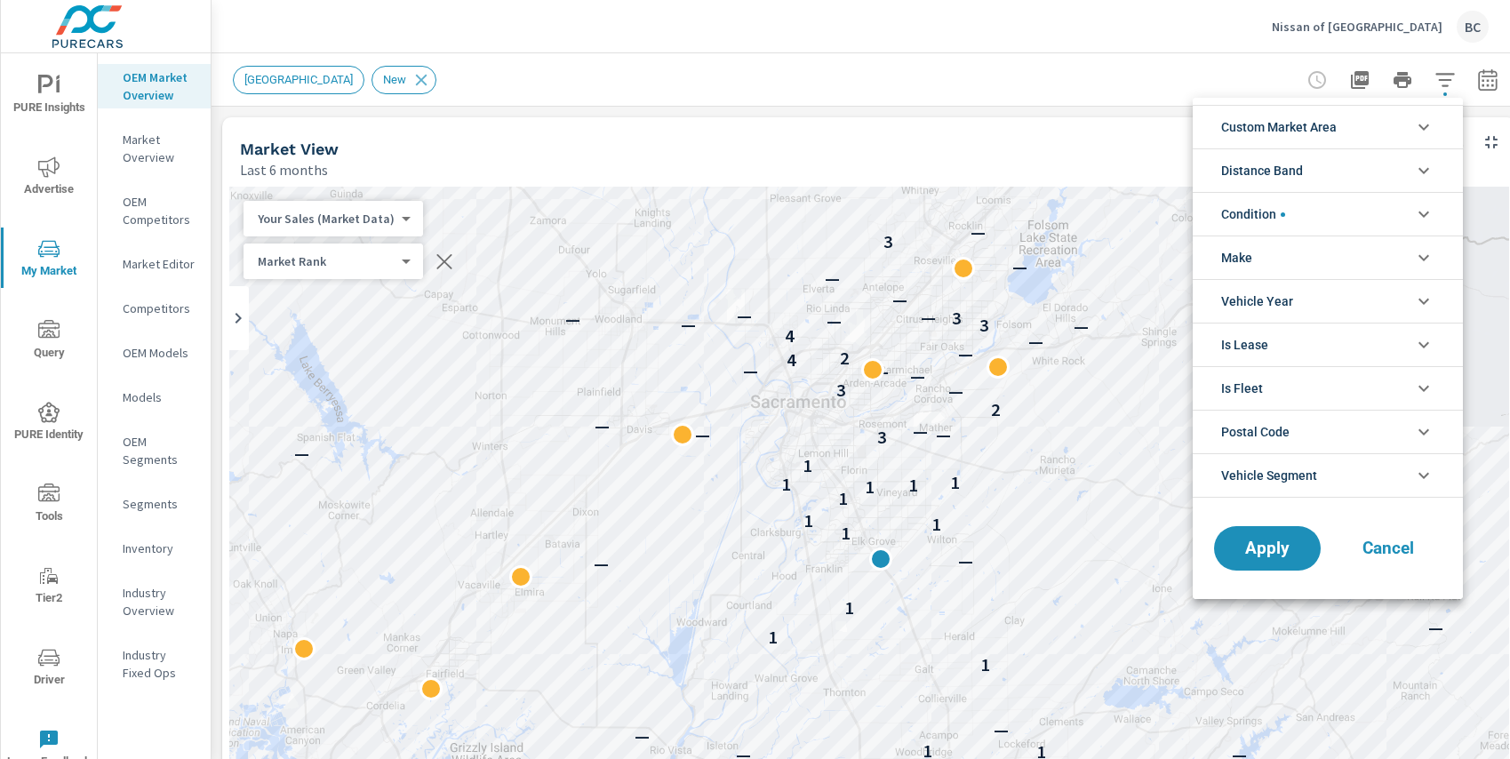
click at [984, 76] on div at bounding box center [755, 379] width 1510 height 759
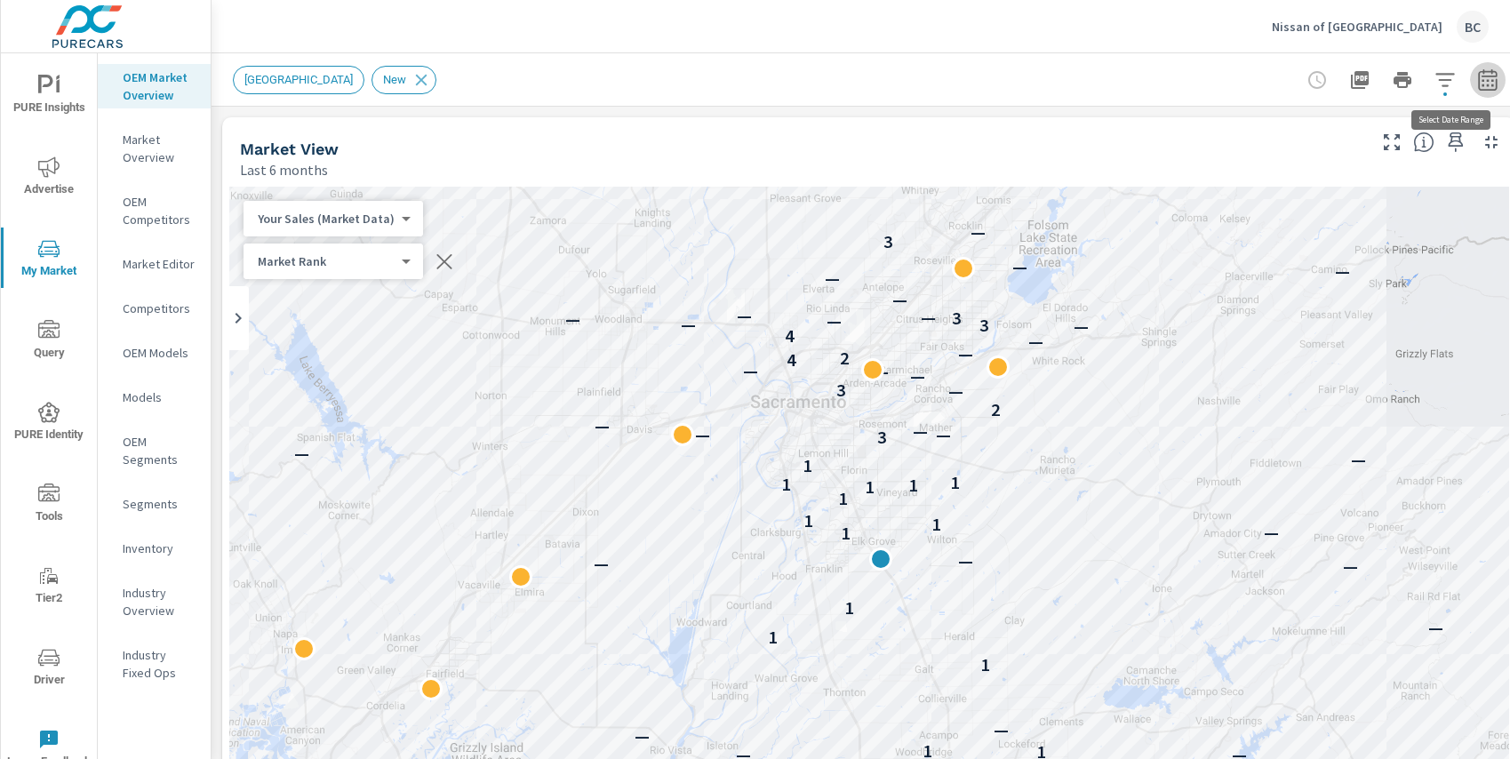
click at [1493, 86] on icon "button" at bounding box center [1487, 79] width 21 height 21
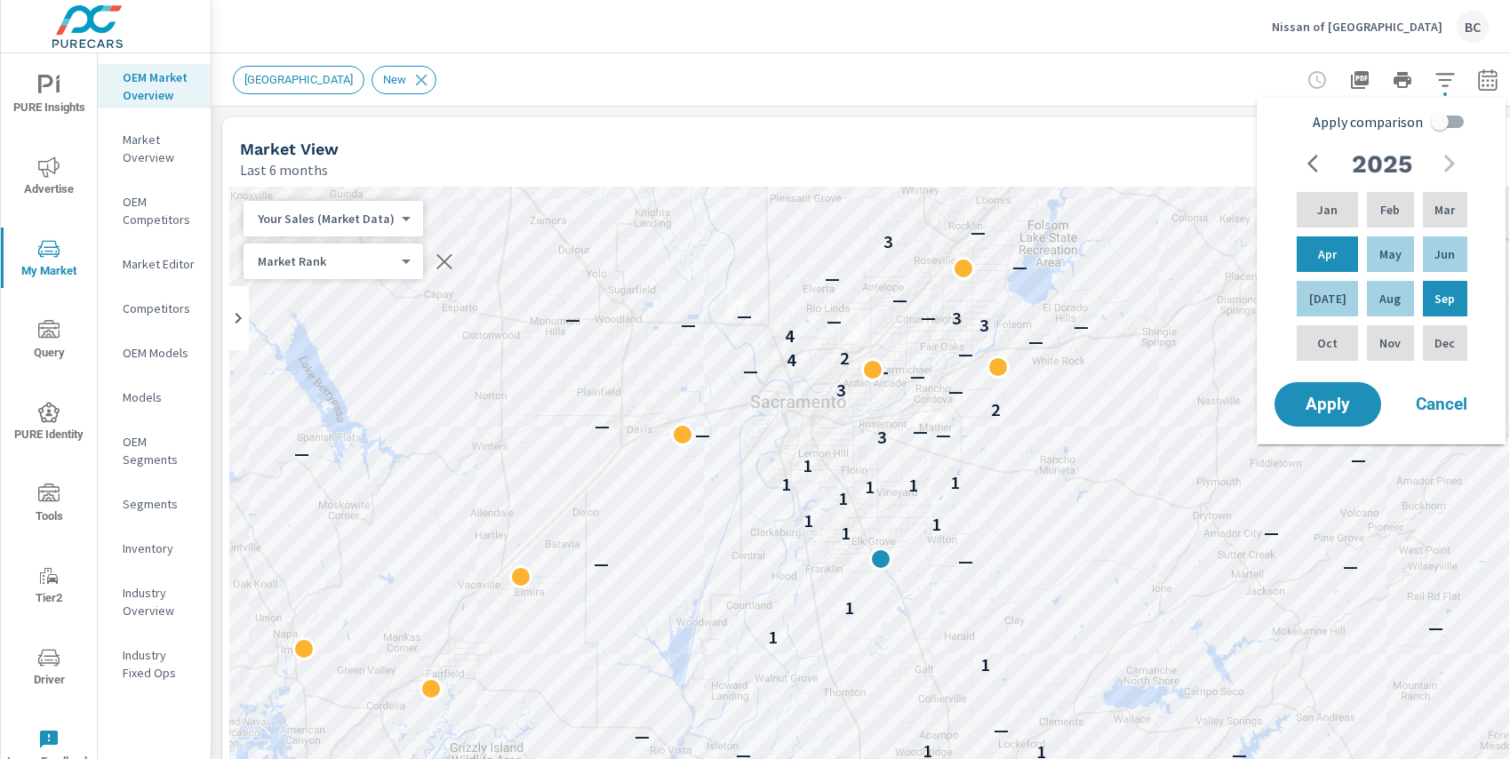
click at [1493, 86] on icon "button" at bounding box center [1487, 79] width 21 height 21
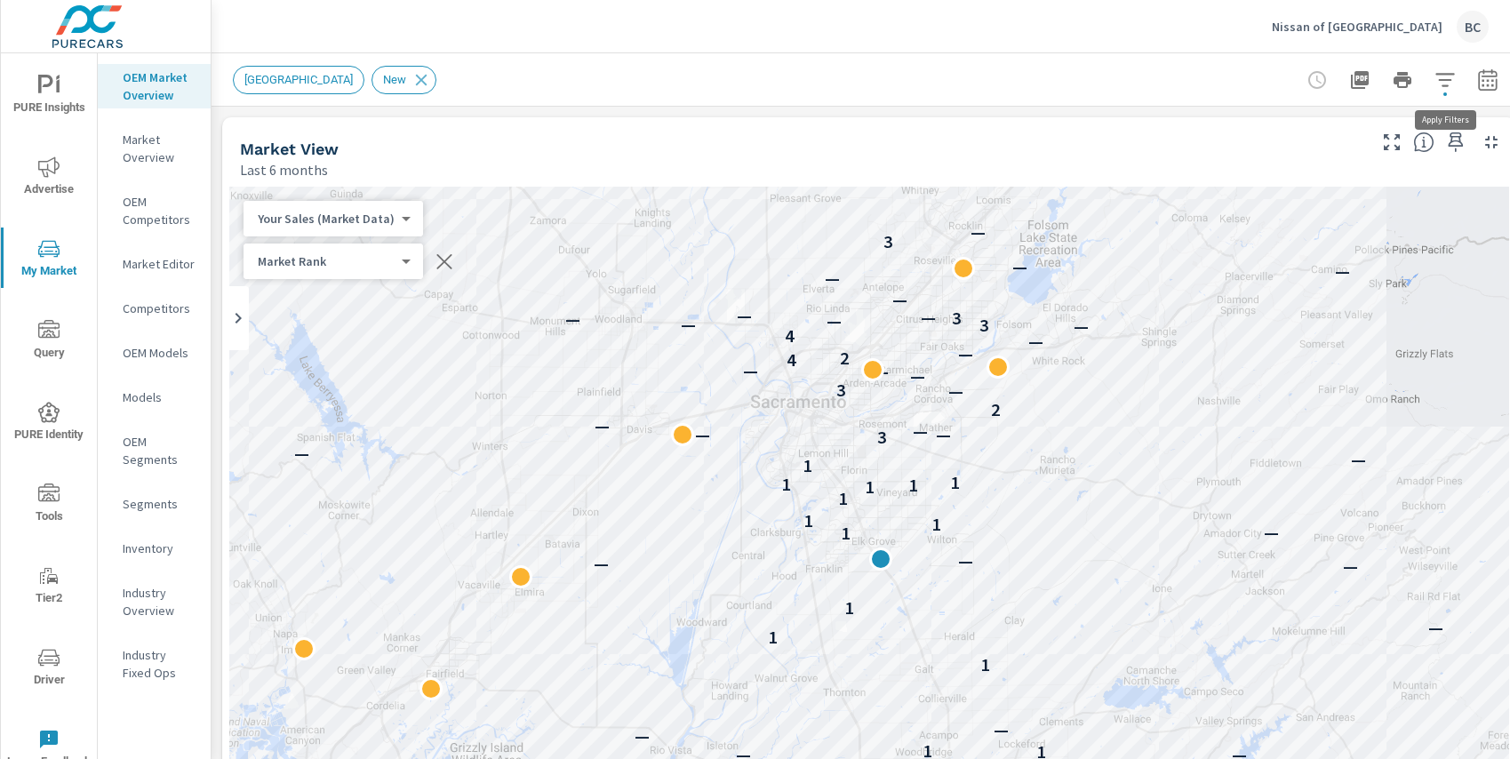
click at [1450, 82] on icon "button" at bounding box center [1444, 79] width 21 height 21
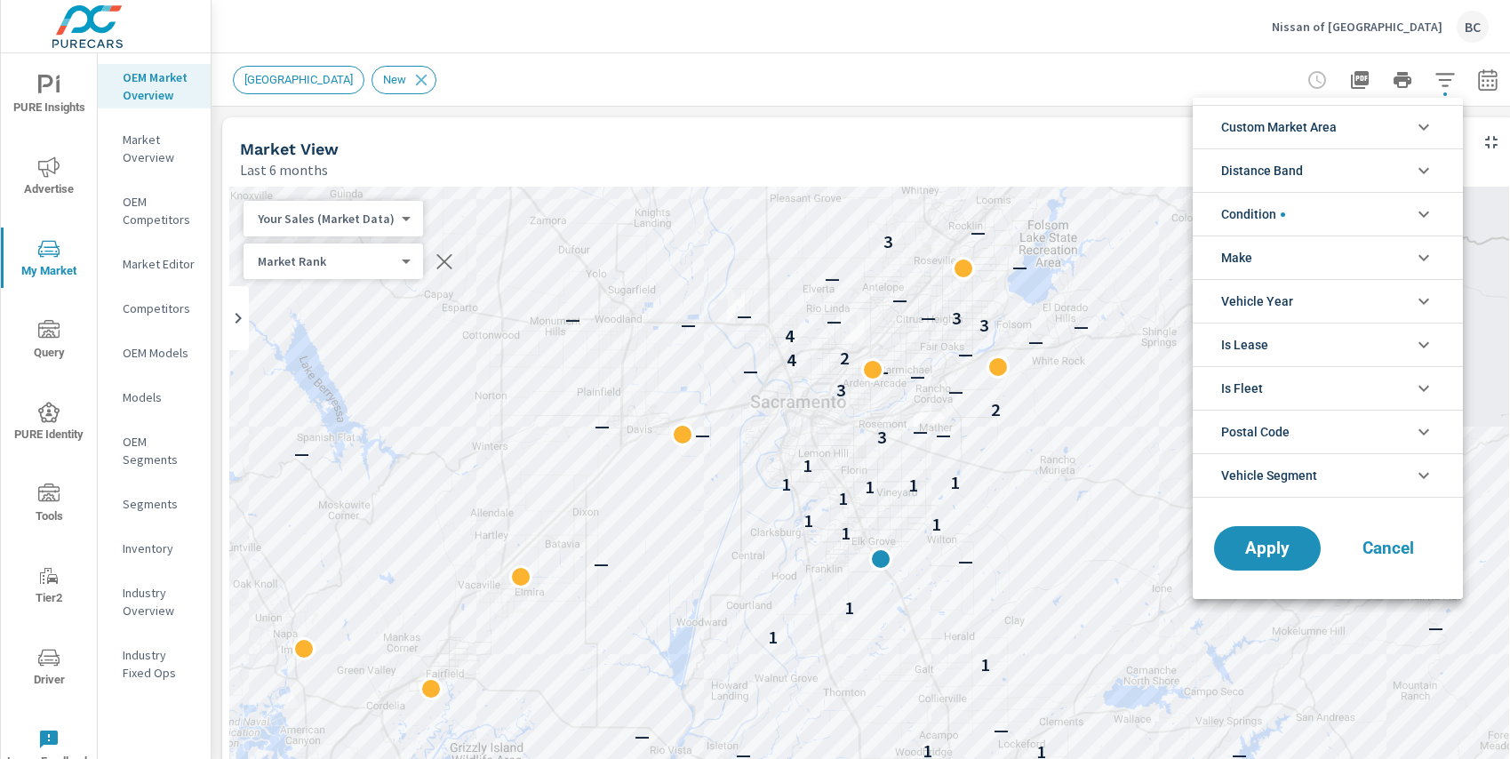
click at [1450, 82] on div at bounding box center [755, 379] width 1510 height 759
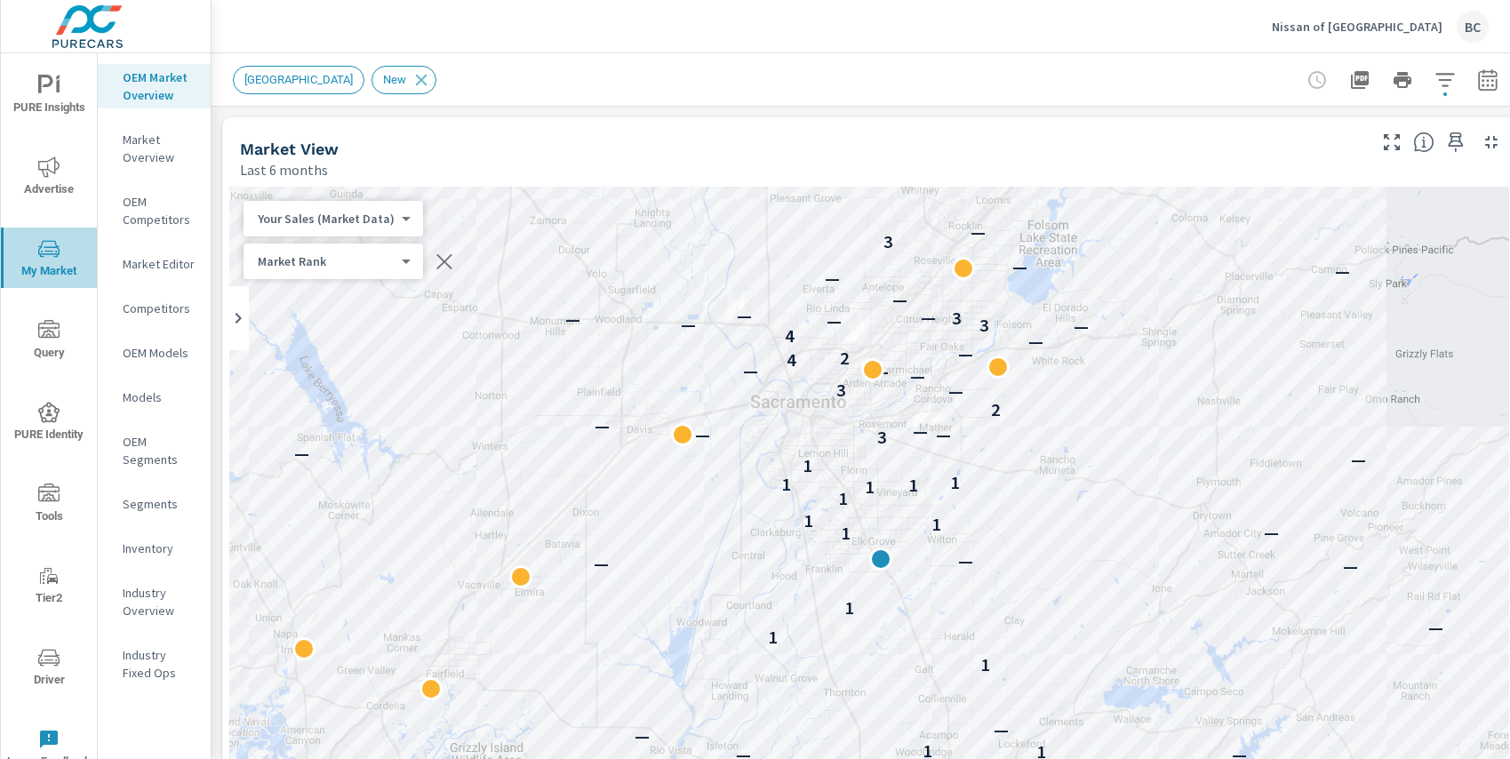
click at [51, 232] on button "My Market" at bounding box center [49, 258] width 96 height 60
click at [39, 95] on icon "nav menu" at bounding box center [48, 85] width 21 height 21
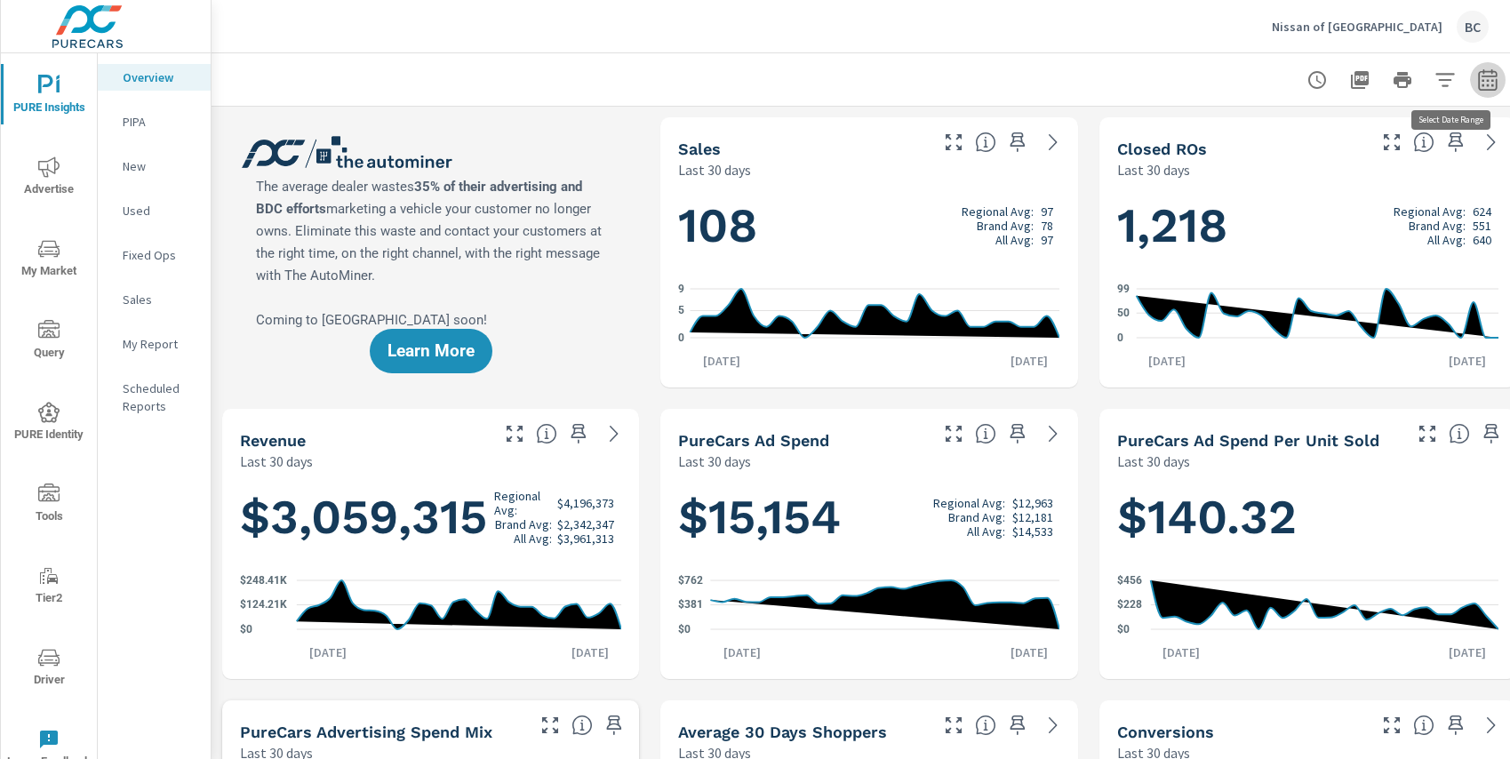
click at [1495, 82] on icon "button" at bounding box center [1487, 79] width 21 height 21
select select "Last 30 days"
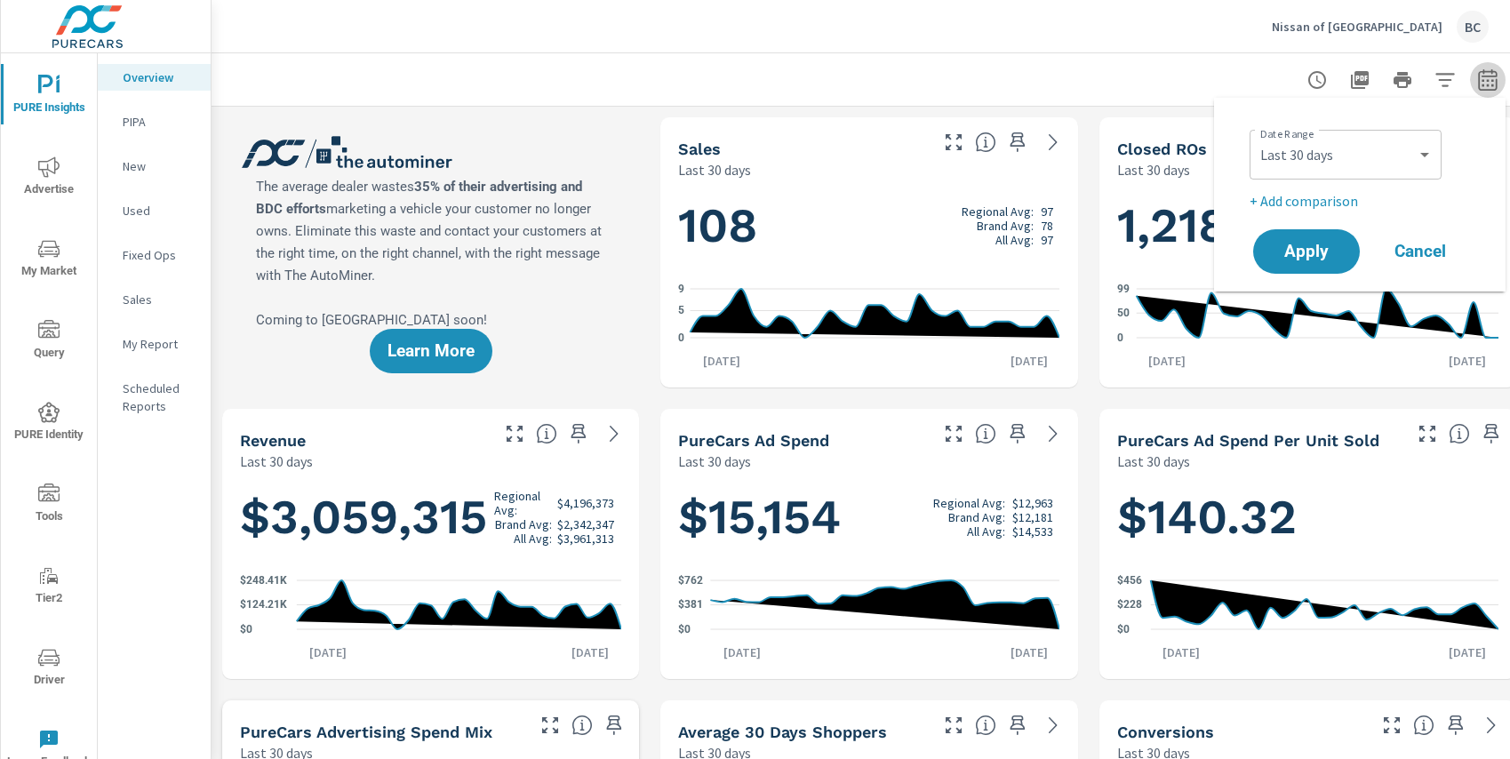
click at [1495, 82] on icon "button" at bounding box center [1487, 79] width 21 height 21
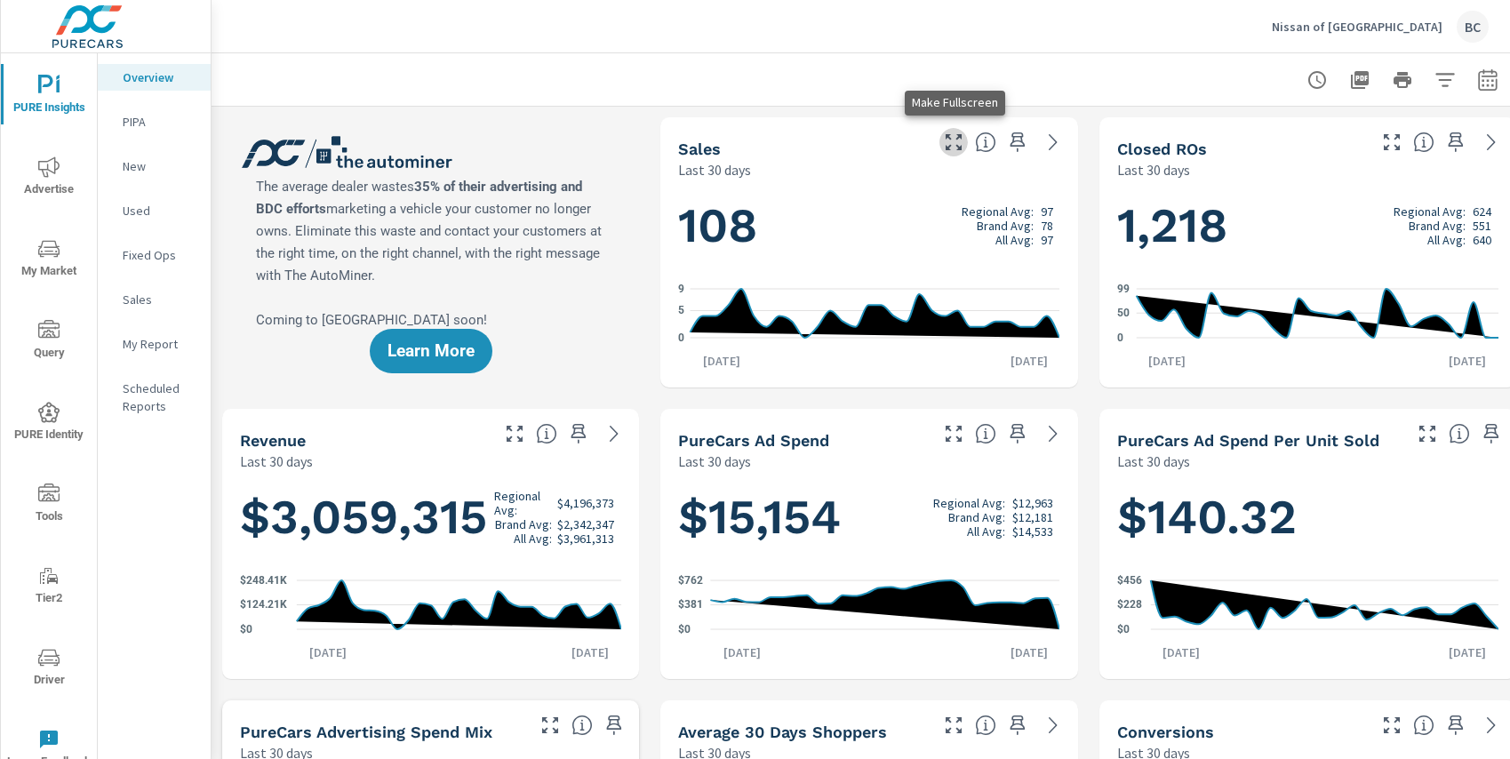
click at [953, 146] on icon "button" at bounding box center [953, 142] width 21 height 21
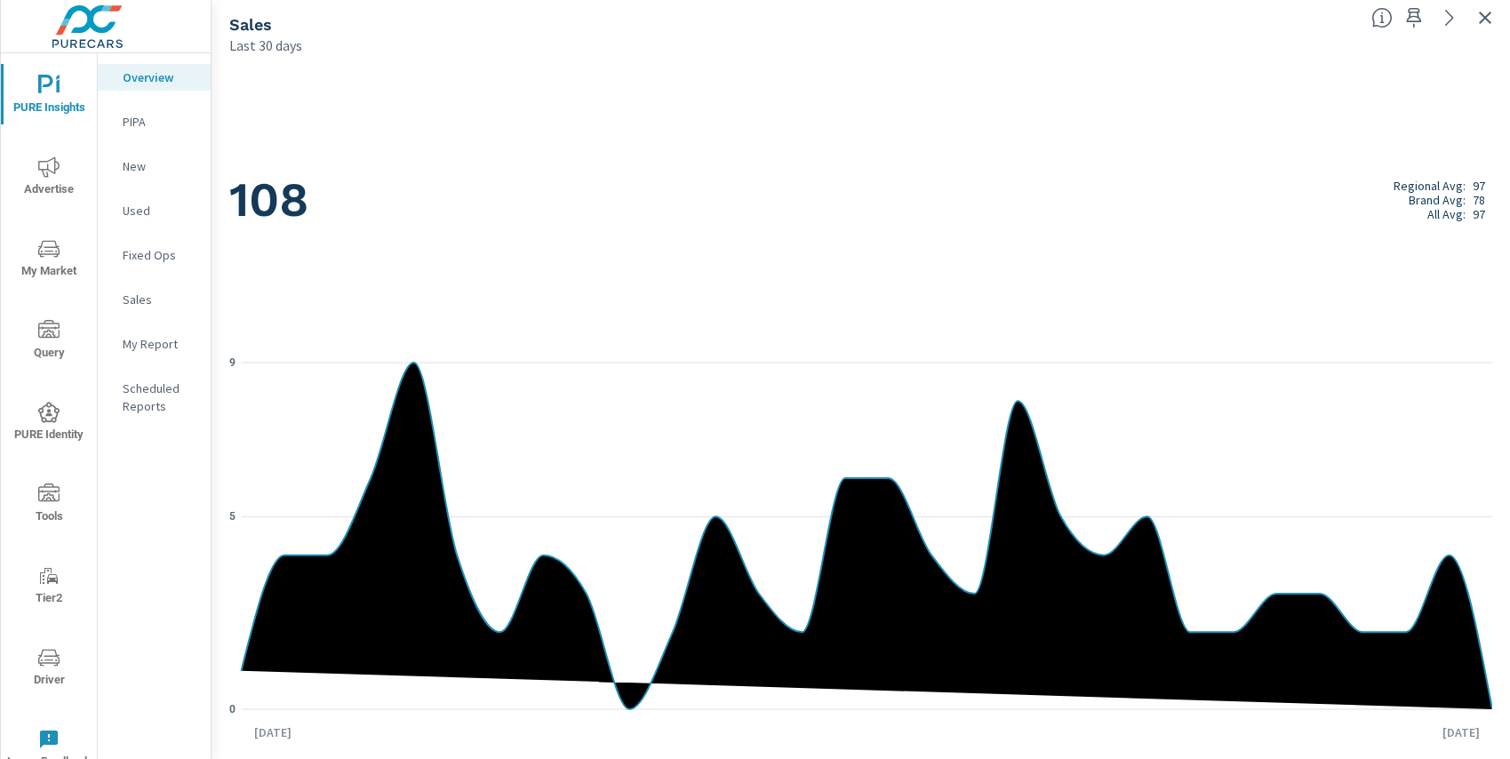
click at [137, 168] on p "New" at bounding box center [160, 166] width 74 height 18
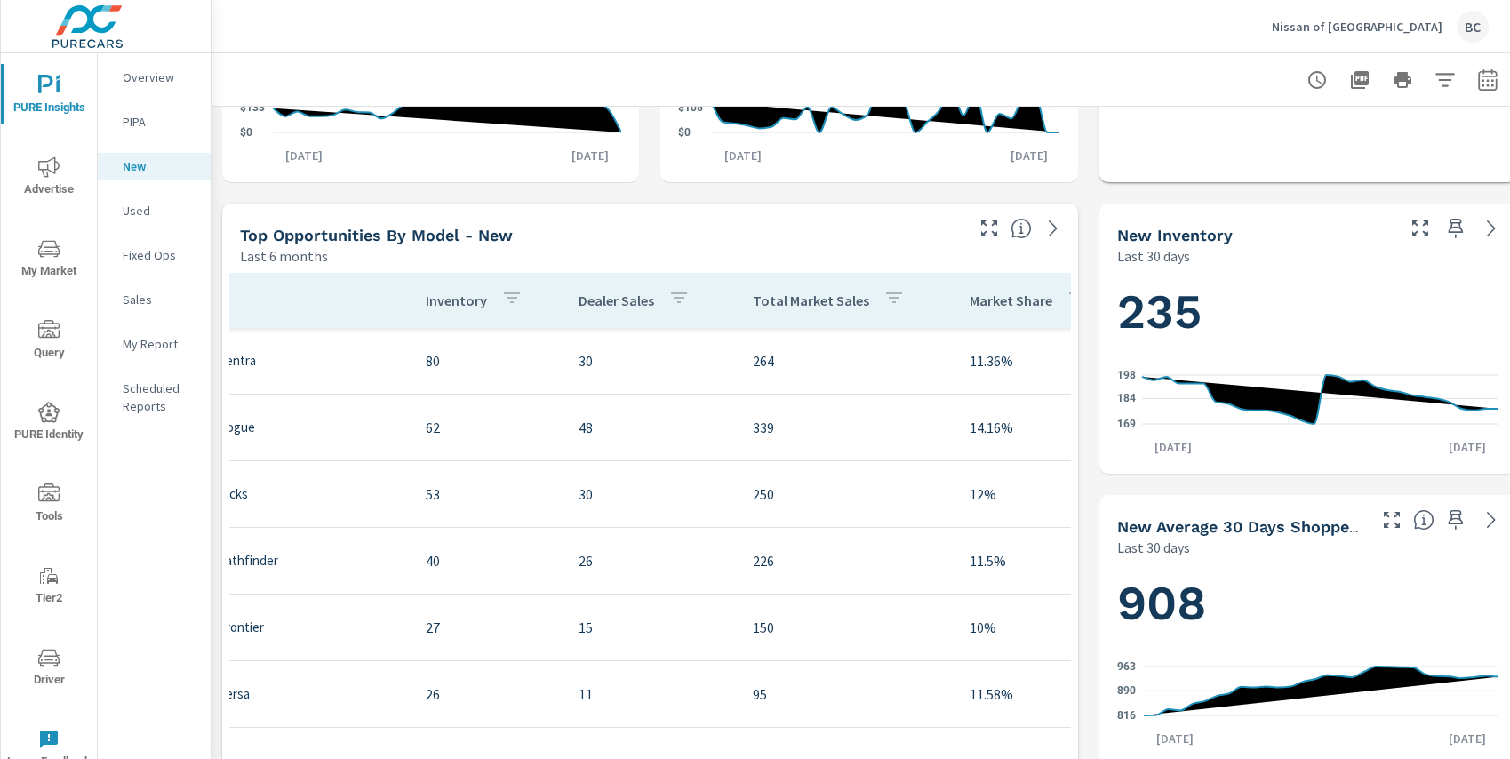
scroll to position [0, 245]
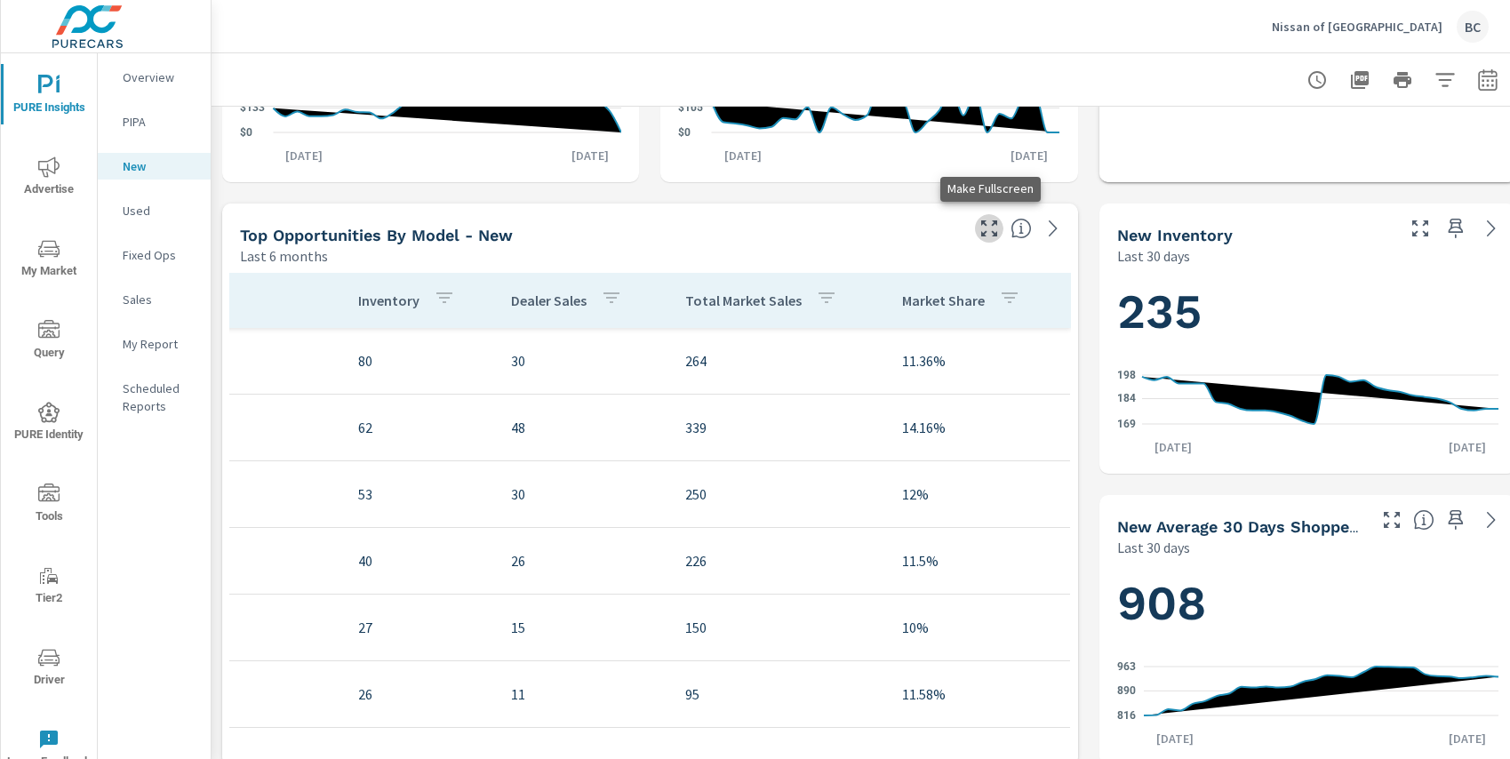
click at [982, 234] on icon "button" at bounding box center [989, 228] width 16 height 16
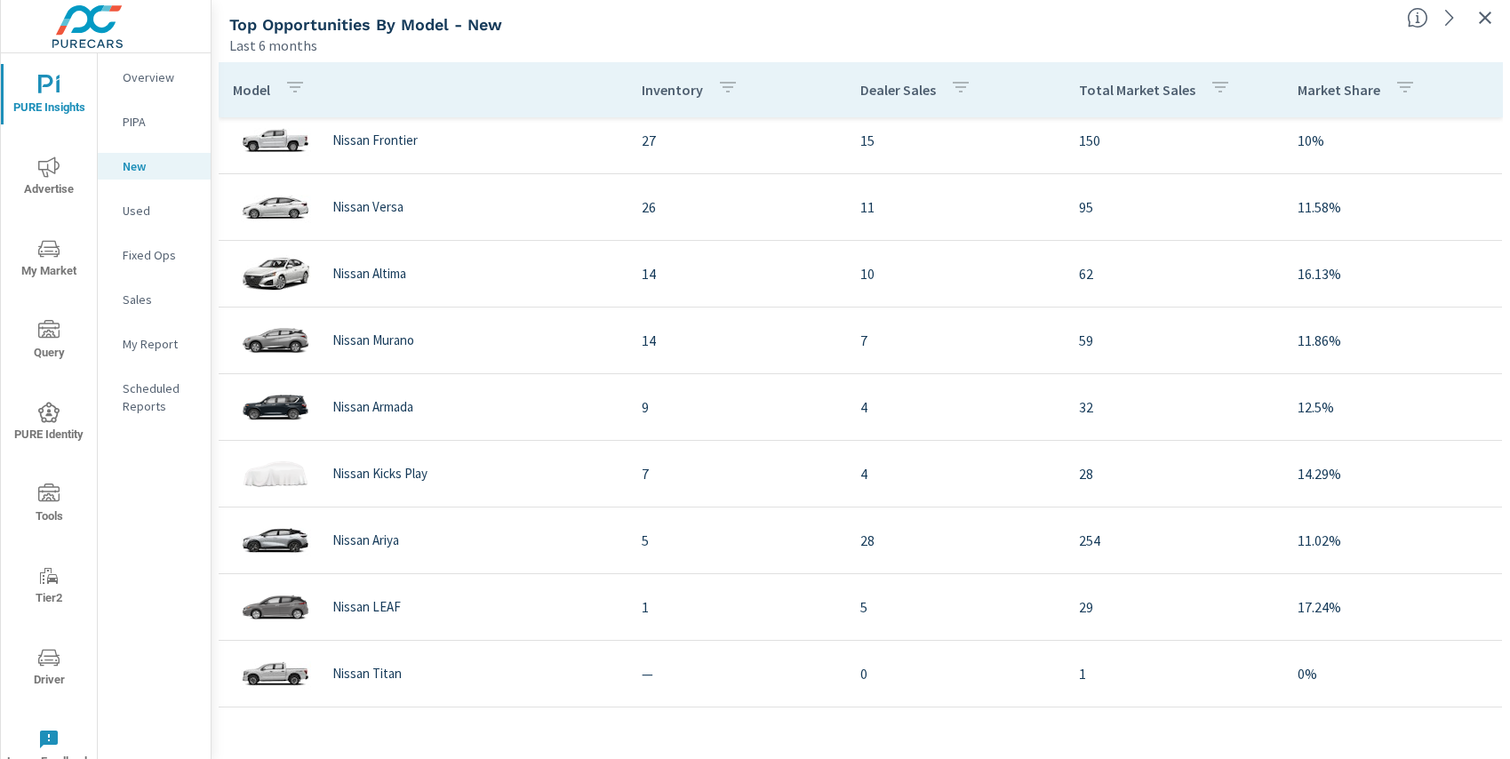
scroll to position [332, 0]
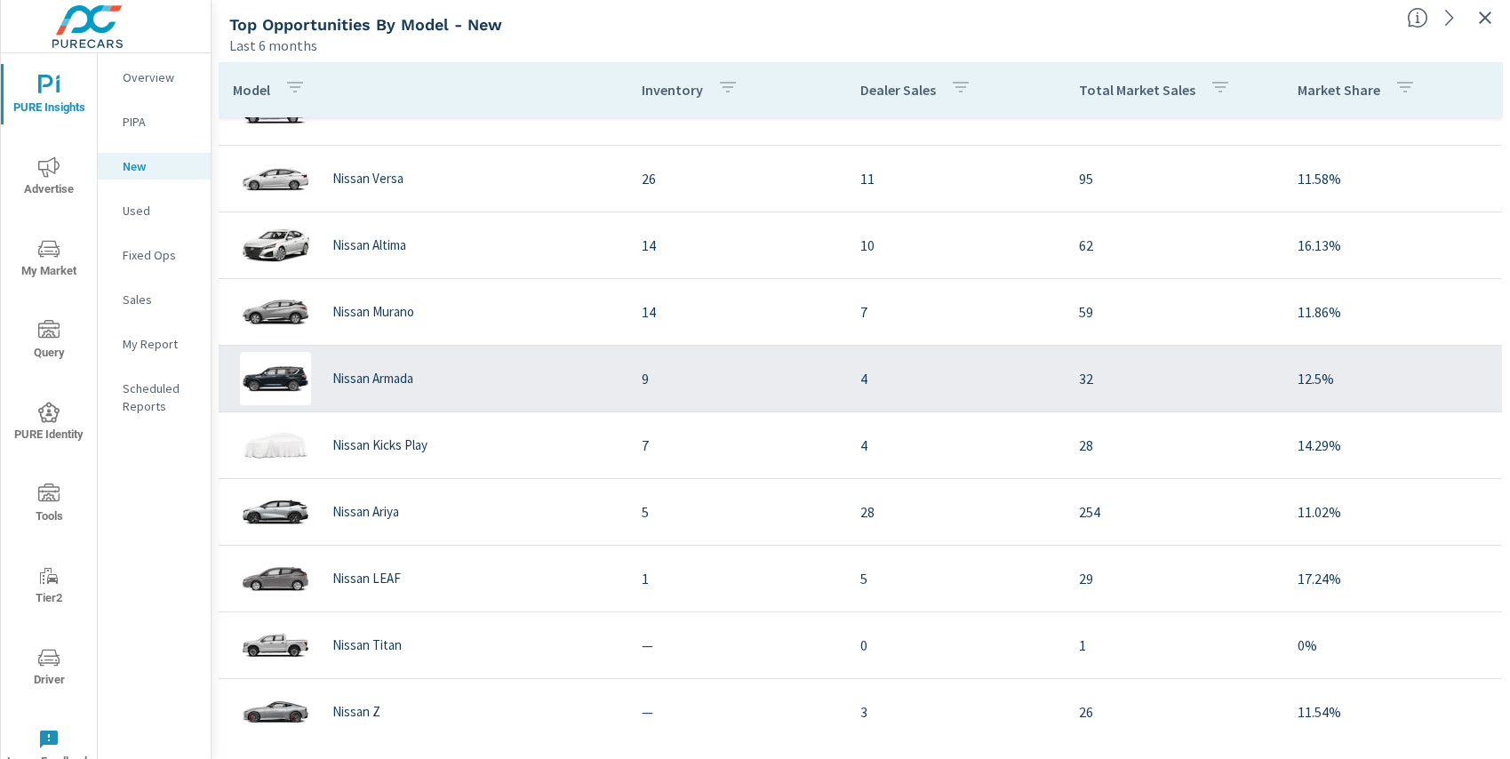
scroll to position [121, 0]
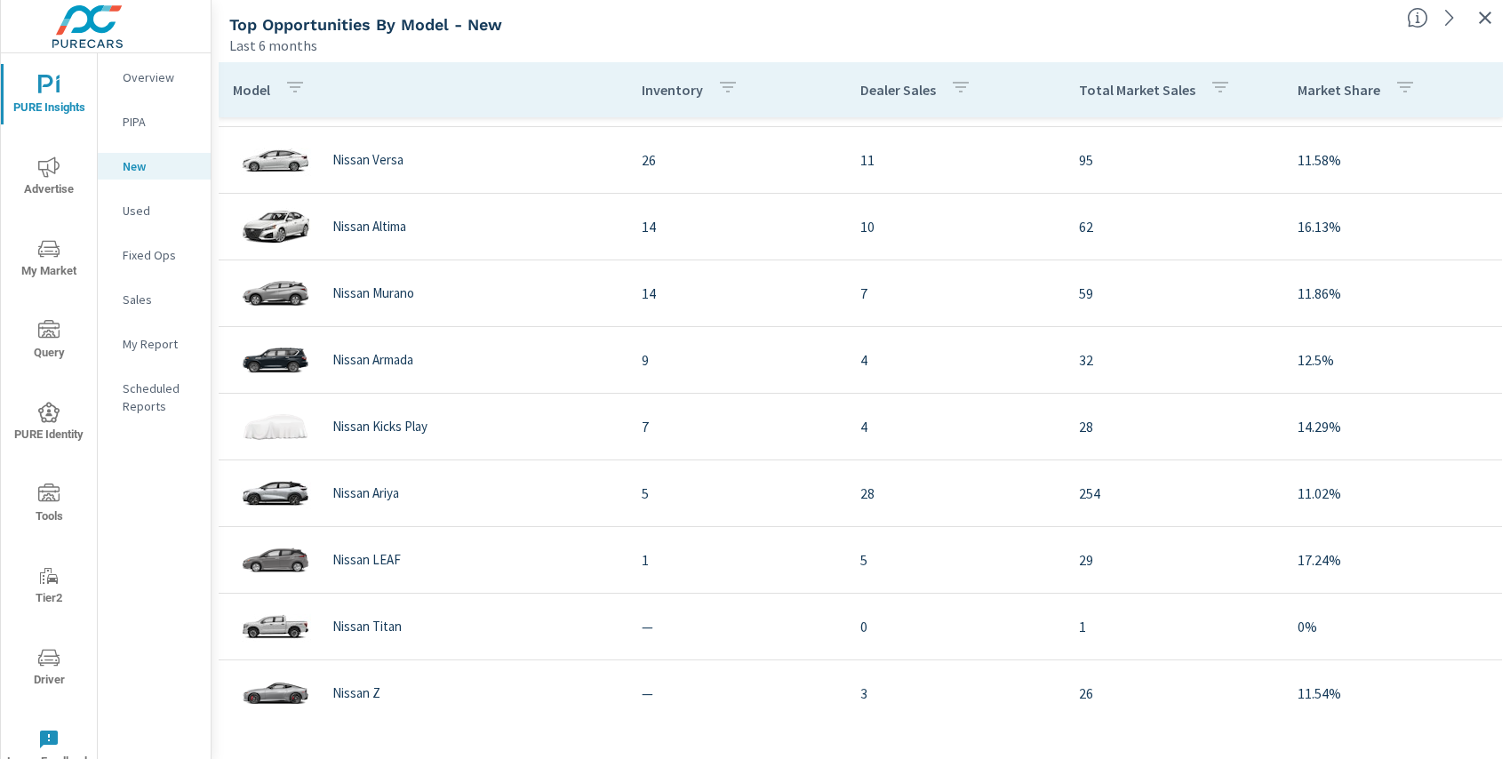
scroll to position [332, 0]
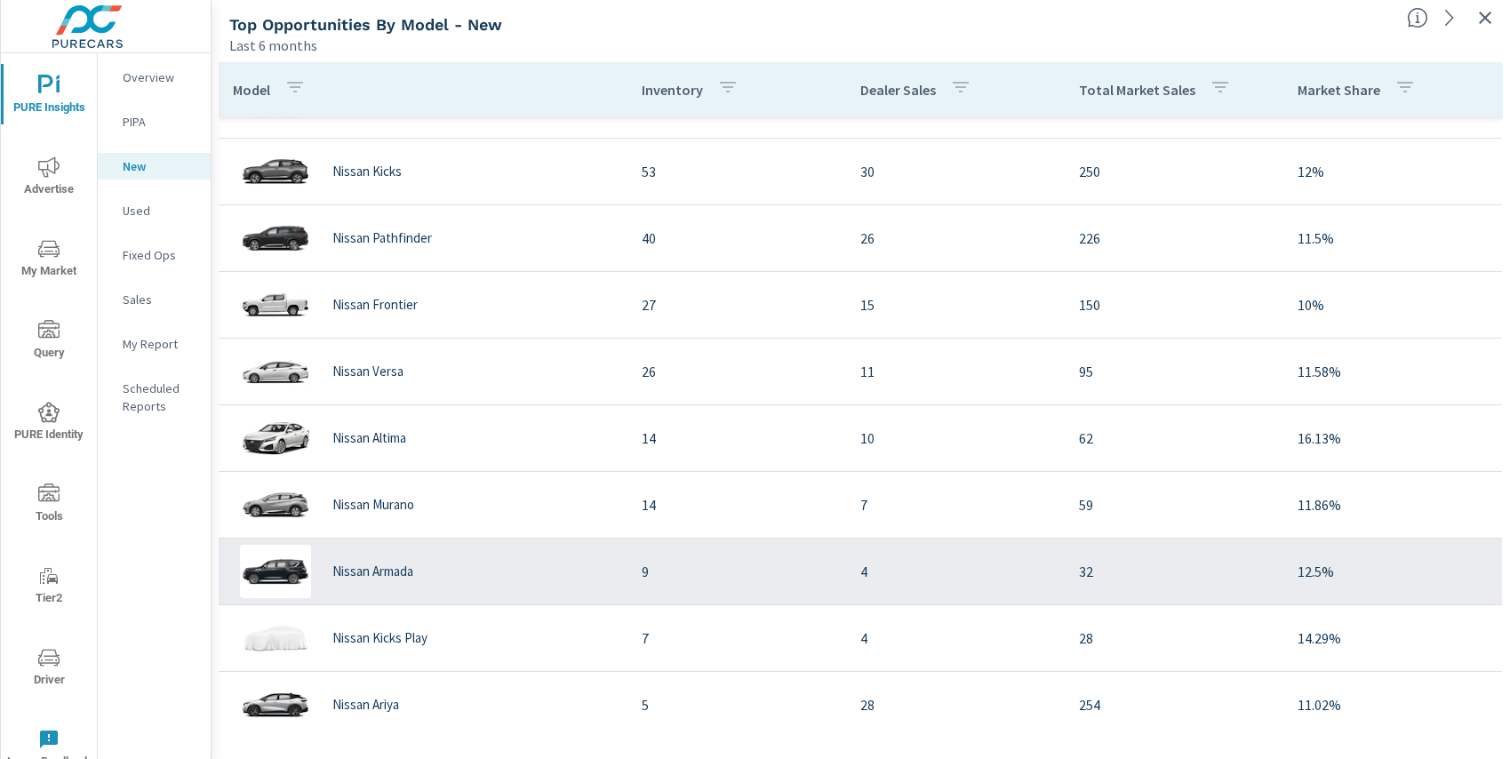
scroll to position [108, 0]
